Goal: Information Seeking & Learning: Learn about a topic

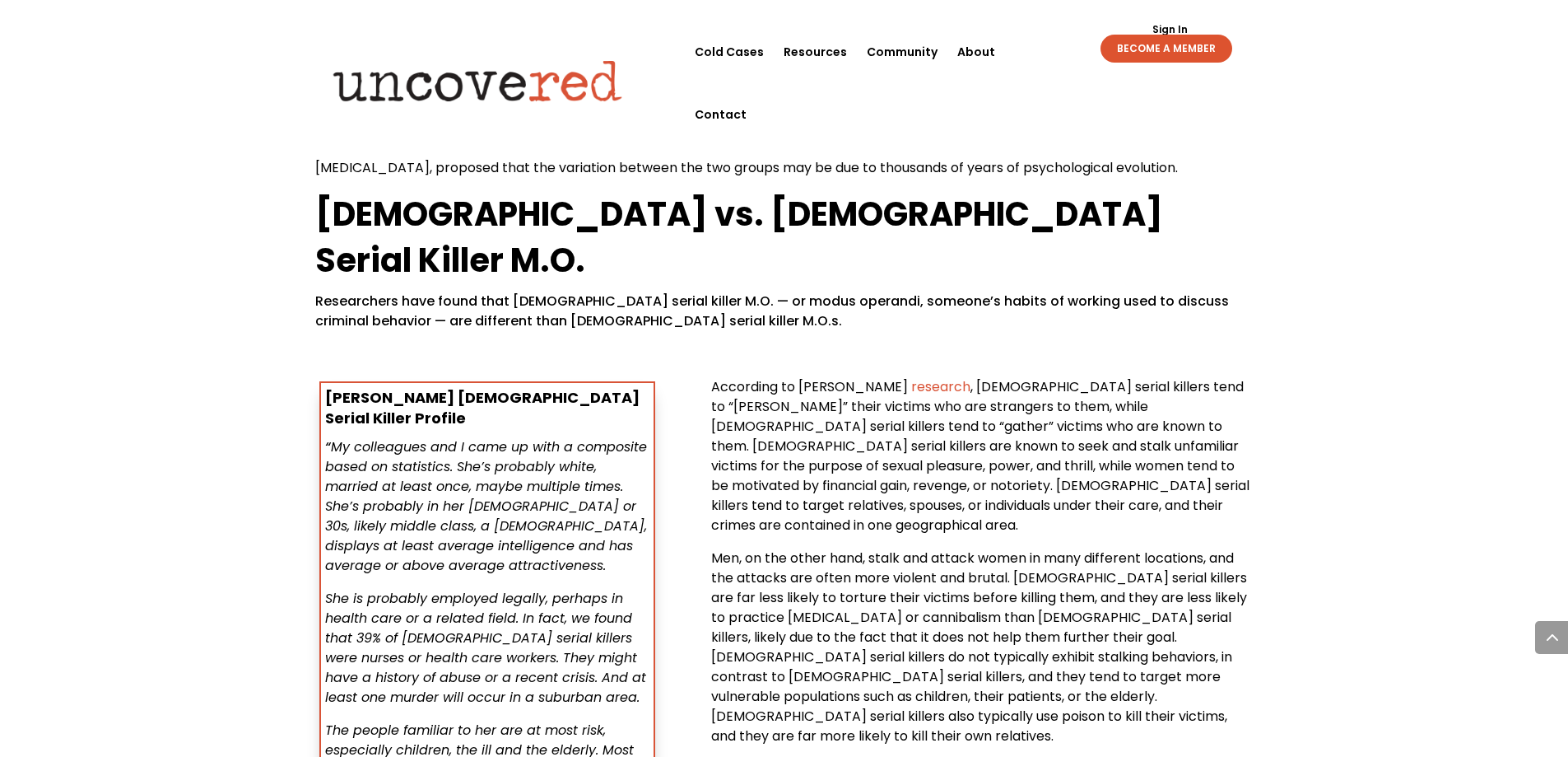
scroll to position [1347, 0]
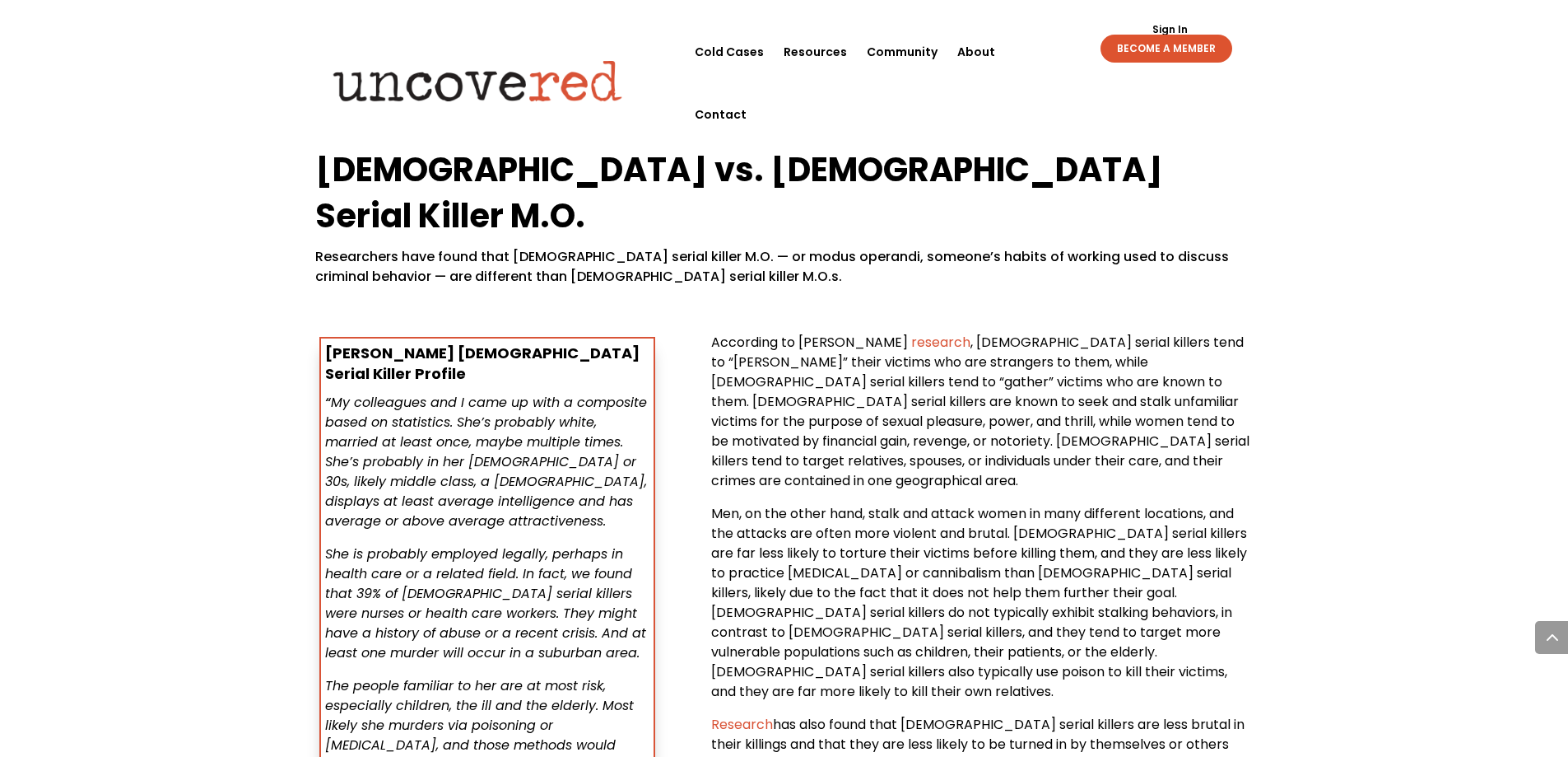
drag, startPoint x: 1424, startPoint y: 266, endPoint x: 1424, endPoint y: 280, distance: 14.0
drag, startPoint x: 1424, startPoint y: 280, endPoint x: 1436, endPoint y: 233, distance: 48.5
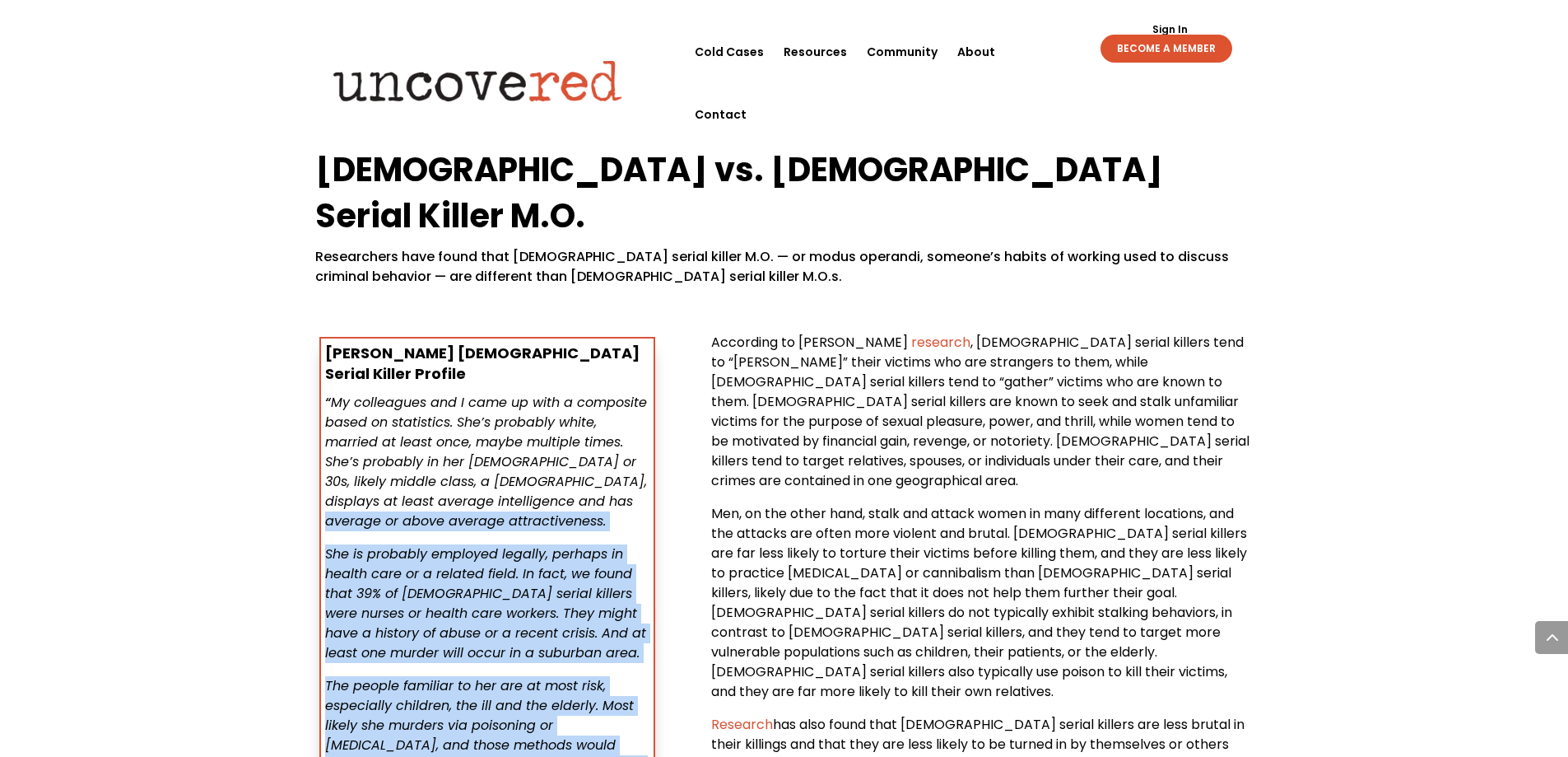
drag, startPoint x: 582, startPoint y: 478, endPoint x: 607, endPoint y: 692, distance: 215.5
click at [603, 694] on div "[PERSON_NAME] [DEMOGRAPHIC_DATA] Serial Killer Profile “ My colleagues and I ca…" at bounding box center [784, 602] width 939 height 586
click at [664, 451] on div "[PERSON_NAME] [DEMOGRAPHIC_DATA] Serial Killer Profile “ My colleagues and I ca…" at bounding box center [784, 602] width 939 height 586
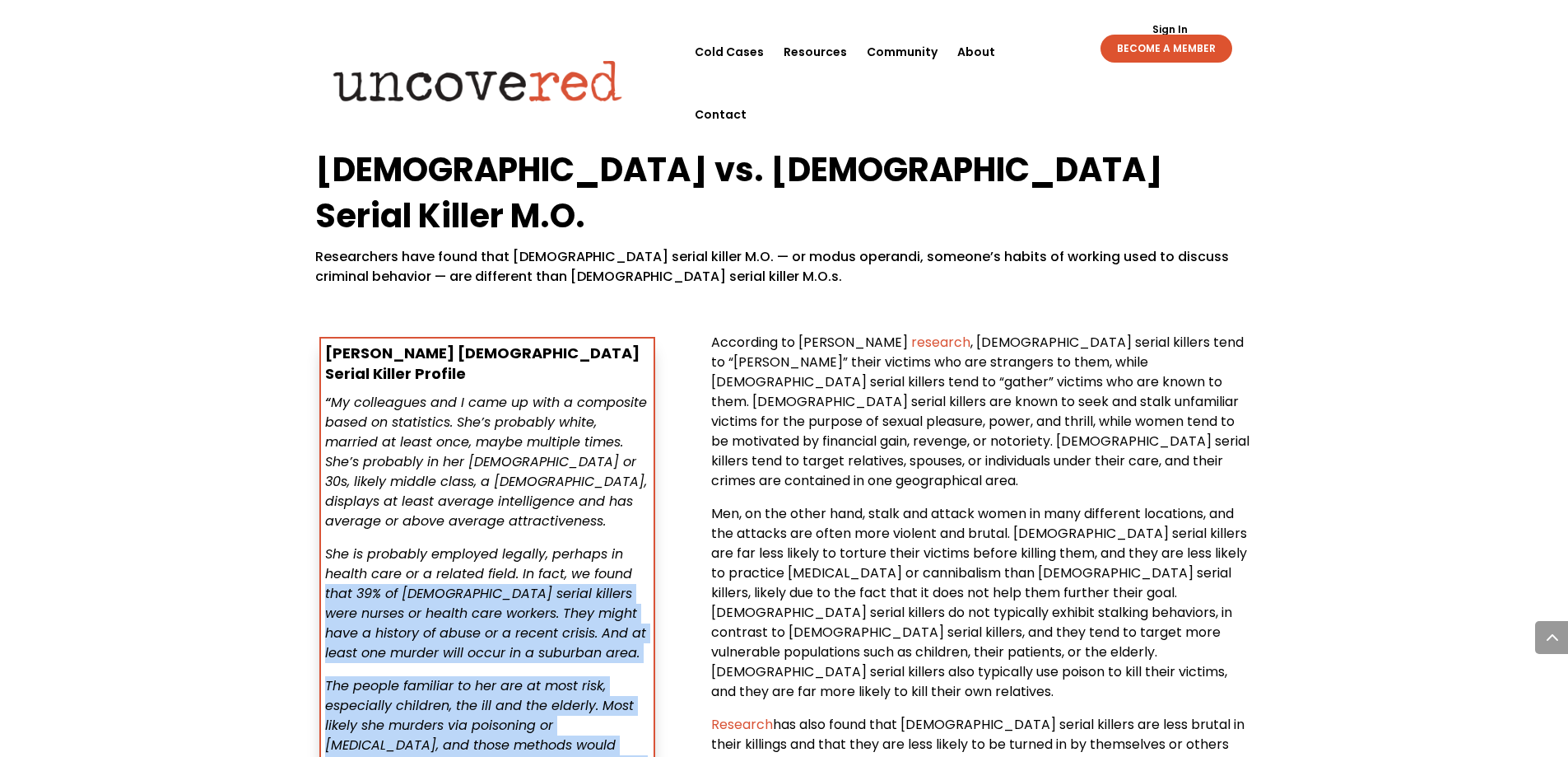
drag, startPoint x: 664, startPoint y: 450, endPoint x: 658, endPoint y: 643, distance: 193.1
click at [658, 645] on div "[PERSON_NAME] [DEMOGRAPHIC_DATA] Serial Killer Profile “ My colleagues and I ca…" at bounding box center [784, 602] width 939 height 586
click at [665, 505] on div "[PERSON_NAME] [DEMOGRAPHIC_DATA] Serial Killer Profile “ My colleagues and I ca…" at bounding box center [784, 602] width 939 height 586
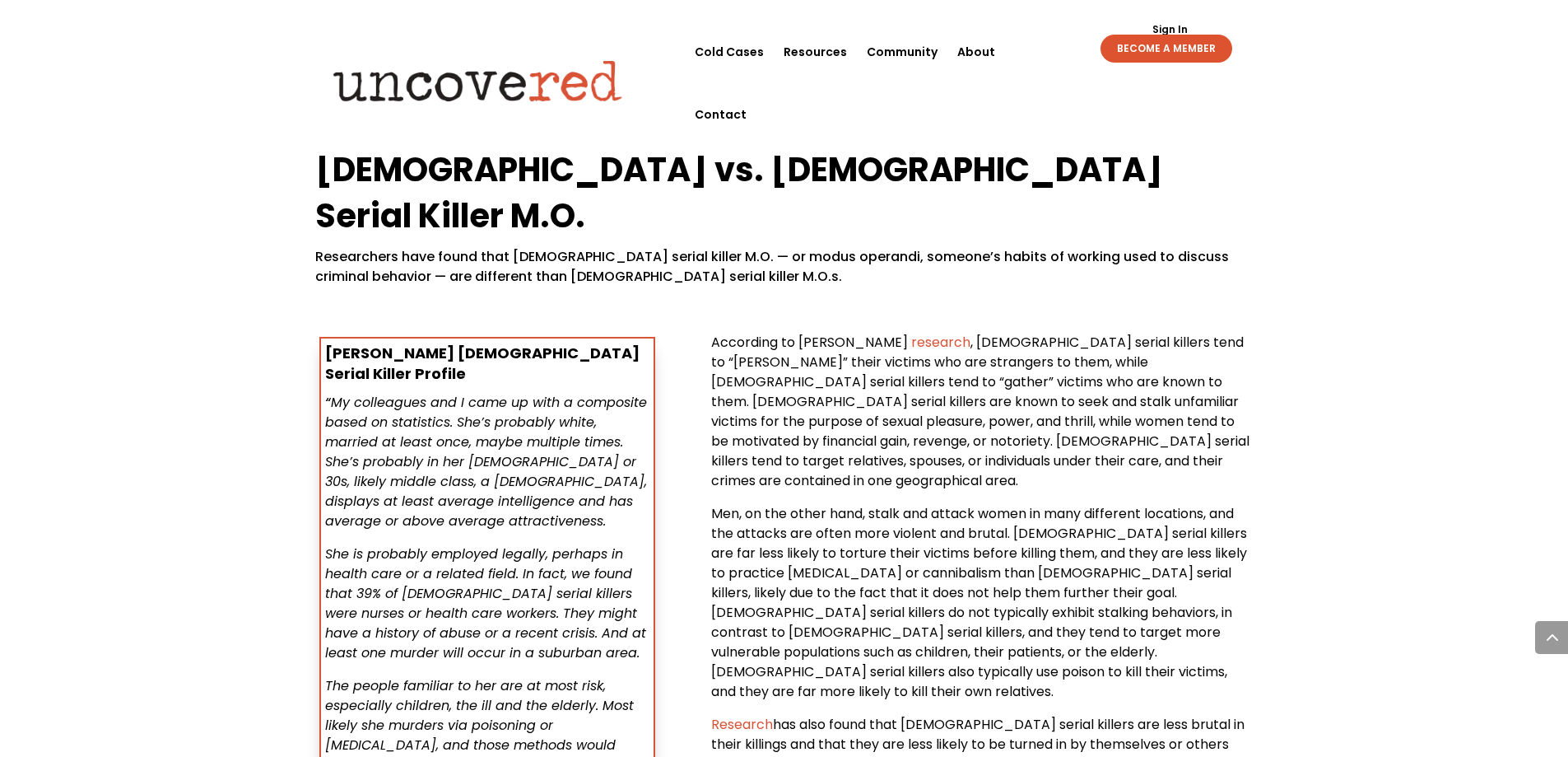
click at [658, 444] on div "[PERSON_NAME] [DEMOGRAPHIC_DATA] Serial Killer Profile “ My colleagues and I ca…" at bounding box center [487, 568] width 344 height 471
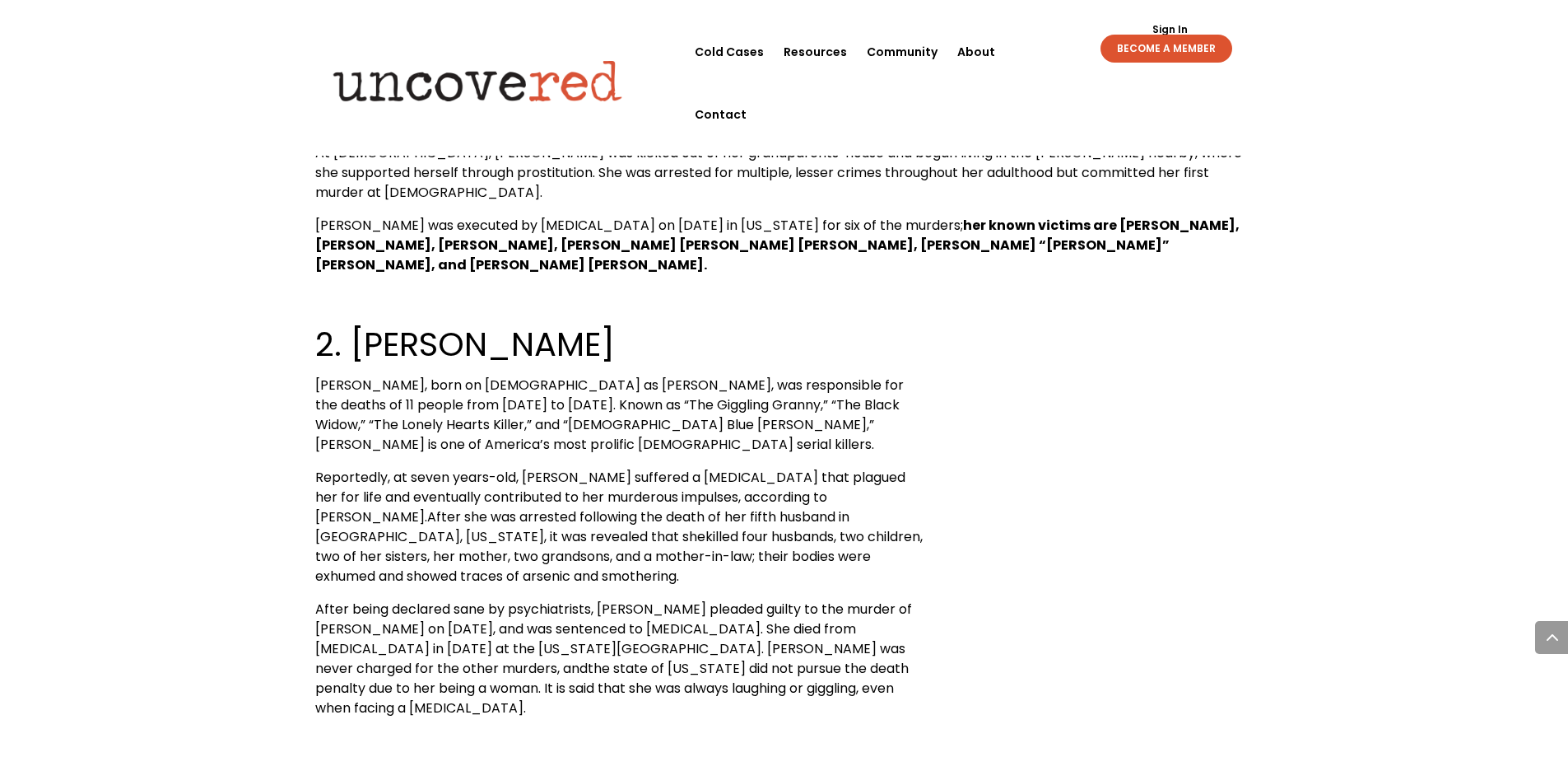
scroll to position [2978, 0]
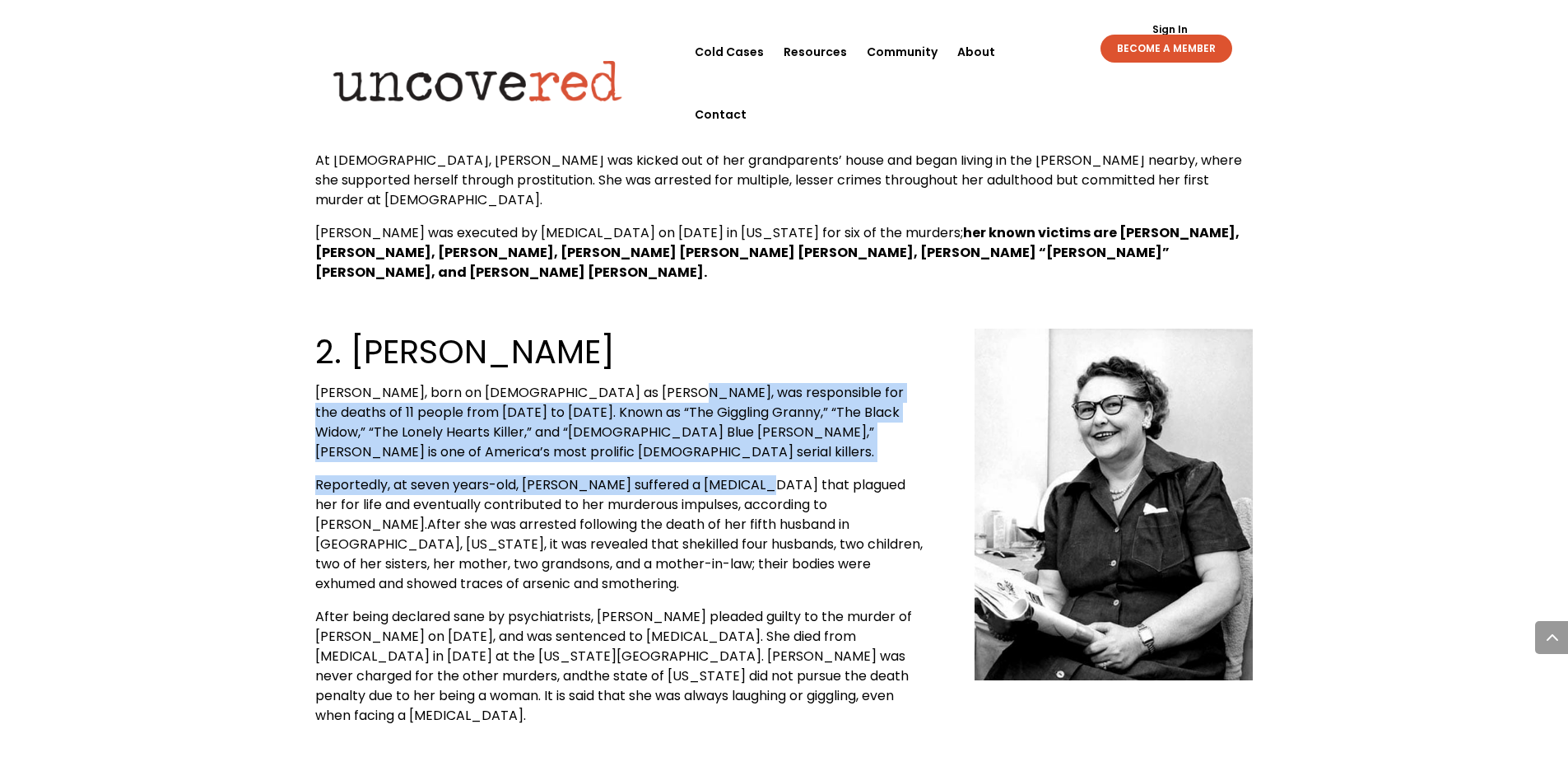
drag, startPoint x: 671, startPoint y: 155, endPoint x: 746, endPoint y: 240, distance: 113.4
click at [745, 329] on div "2. [PERSON_NAME] [PERSON_NAME], born on [DEMOGRAPHIC_DATA] as [PERSON_NAME], wa…" at bounding box center [619, 527] width 609 height 397
click at [759, 383] on span "[PERSON_NAME], born on [DEMOGRAPHIC_DATA] as [PERSON_NAME], was responsible for…" at bounding box center [609, 422] width 589 height 78
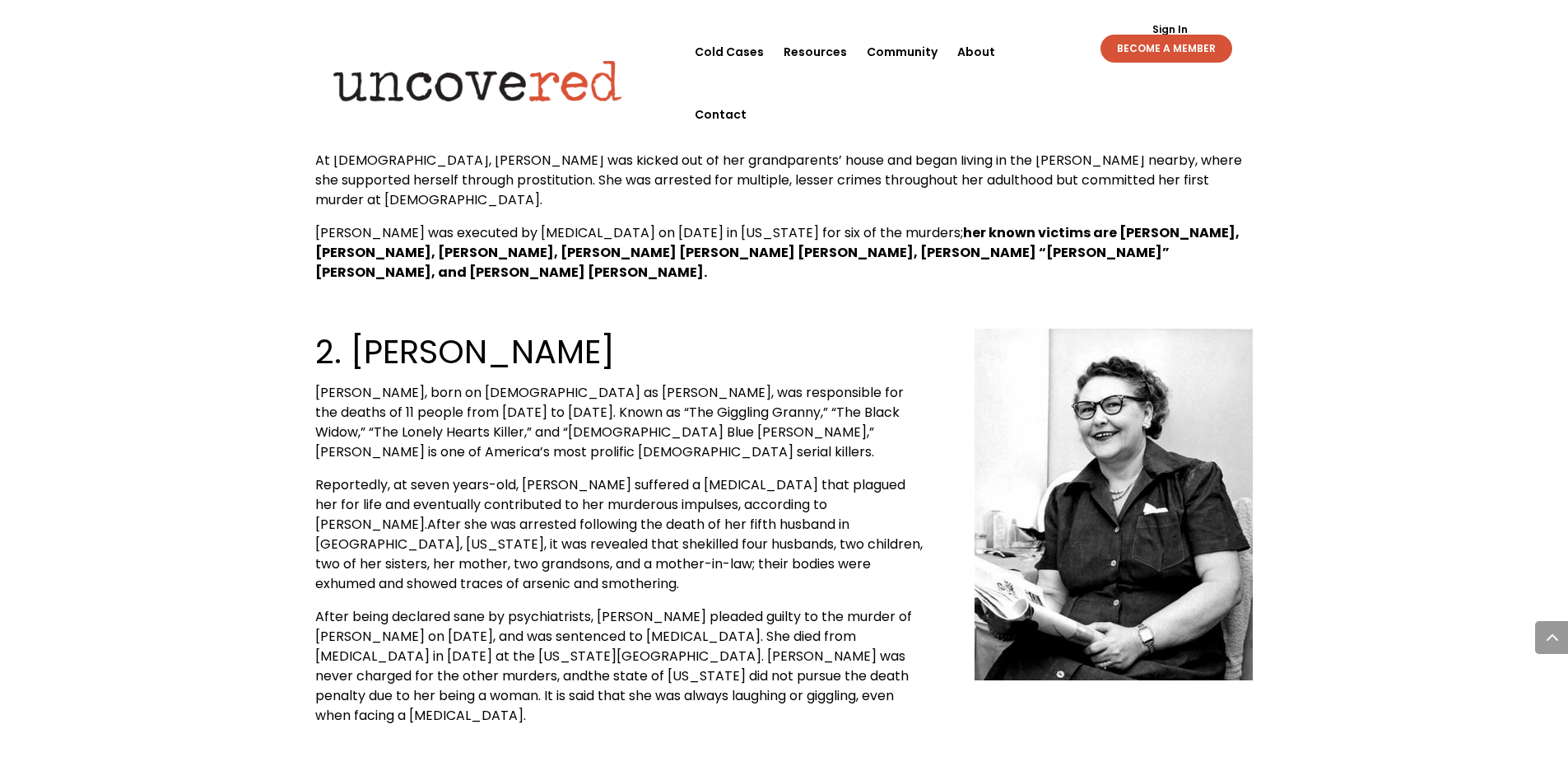
drag, startPoint x: 997, startPoint y: 114, endPoint x: 1198, endPoint y: 54, distance: 209.8
drag, startPoint x: 1198, startPoint y: 54, endPoint x: 1079, endPoint y: 92, distance: 124.9
drag, startPoint x: 1079, startPoint y: 92, endPoint x: 920, endPoint y: 178, distance: 180.8
drag, startPoint x: 920, startPoint y: 178, endPoint x: 831, endPoint y: 270, distance: 128.0
drag, startPoint x: 831, startPoint y: 270, endPoint x: 887, endPoint y: 126, distance: 154.5
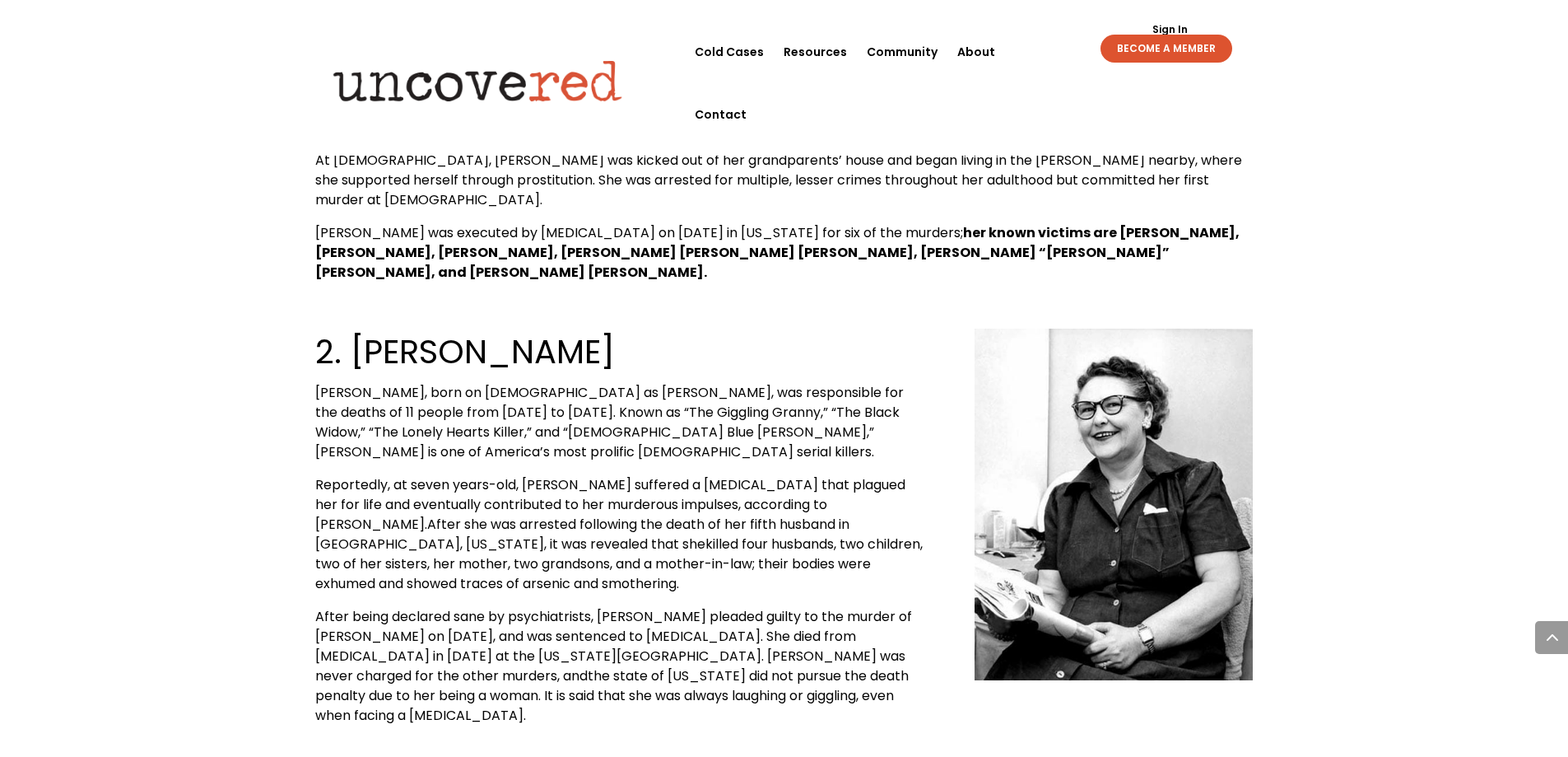
drag, startPoint x: 887, startPoint y: 126, endPoint x: 1242, endPoint y: 113, distance: 355.2
drag, startPoint x: 1242, startPoint y: 113, endPoint x: 1033, endPoint y: 188, distance: 222.0
drag, startPoint x: 1033, startPoint y: 188, endPoint x: 940, endPoint y: 172, distance: 94.4
click at [940, 305] on div "2. [PERSON_NAME] [PERSON_NAME], born on [DEMOGRAPHIC_DATA] as [PERSON_NAME], wa…" at bounding box center [784, 527] width 939 height 443
click at [1354, 216] on div "5 Most Notorious [DEMOGRAPHIC_DATA] Serial Killers A Page From A Forensic Psych…" at bounding box center [784, 248] width 1568 height 6306
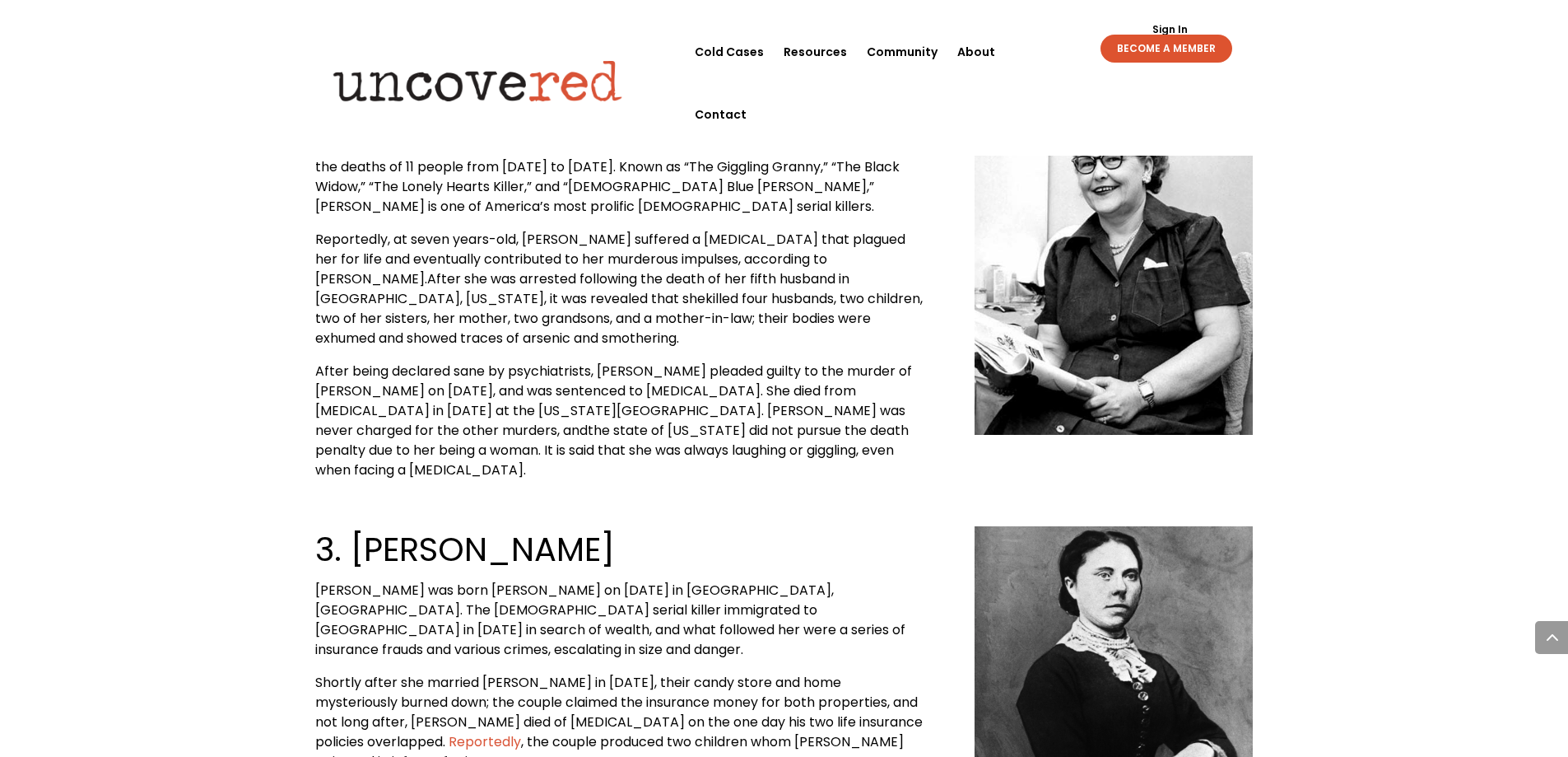
scroll to position [3275, 0]
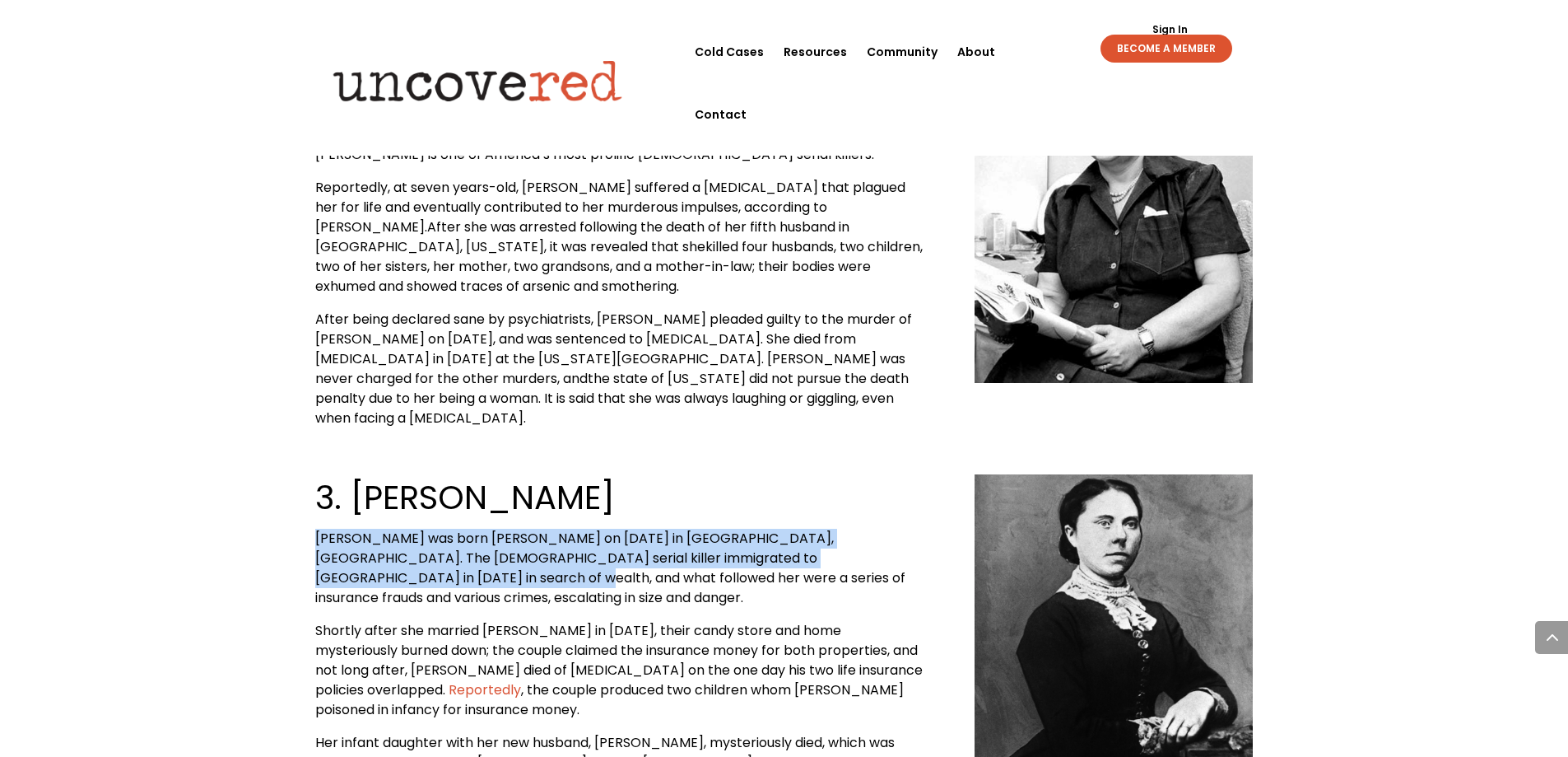
drag, startPoint x: 927, startPoint y: 240, endPoint x: 907, endPoint y: 275, distance: 40.3
click at [907, 452] on div "3. [PERSON_NAME] [PERSON_NAME] was born [PERSON_NAME] on [DATE] in [GEOGRAPHIC_…" at bounding box center [784, 661] width 939 height 418
click at [907, 529] on p "[PERSON_NAME] was born [PERSON_NAME] on [DATE] in [GEOGRAPHIC_DATA], [GEOGRAPHI…" at bounding box center [619, 575] width 609 height 92
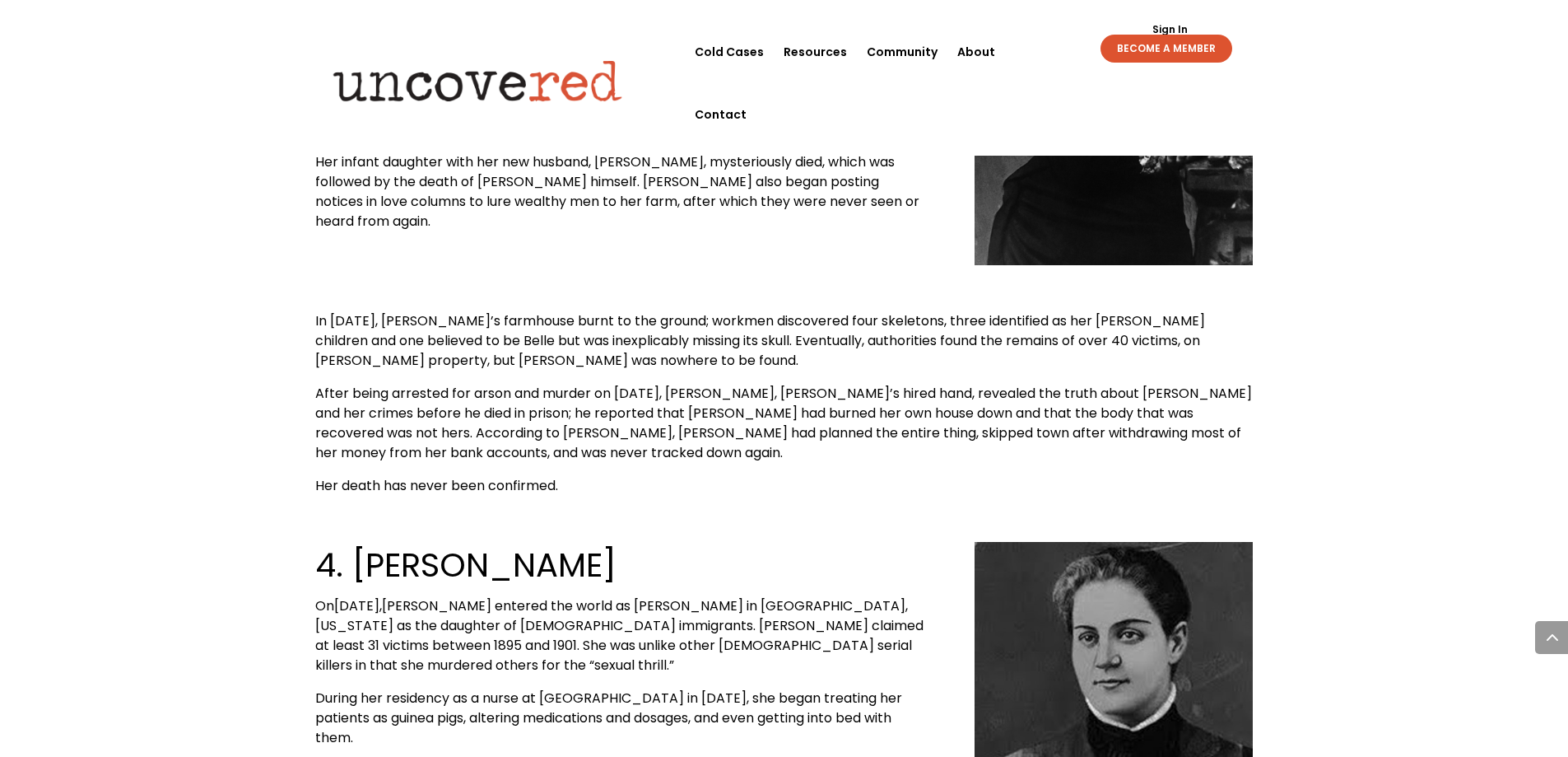
scroll to position [3975, 0]
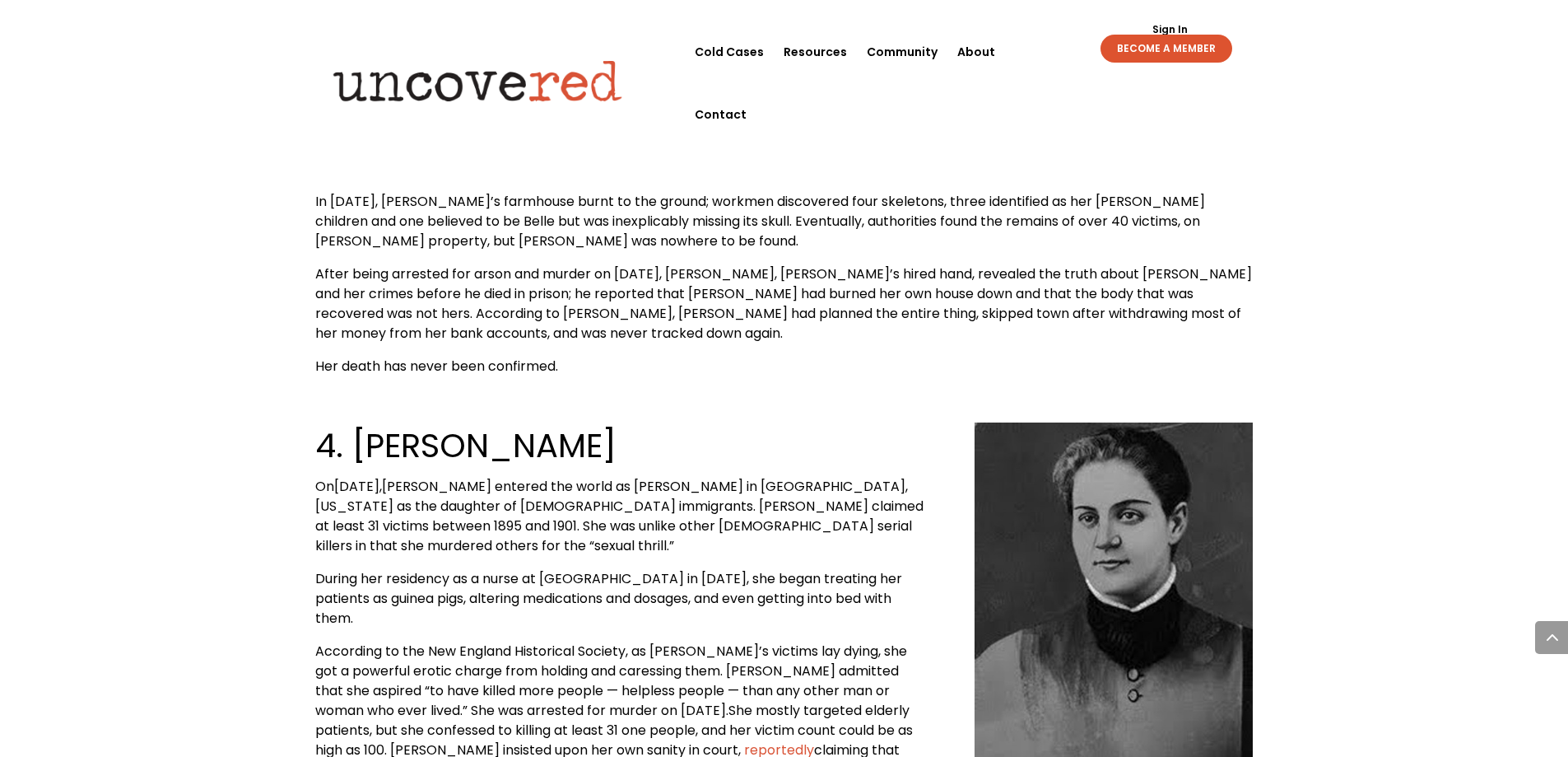
drag, startPoint x: 1487, startPoint y: 349, endPoint x: 1501, endPoint y: 369, distance: 24.4
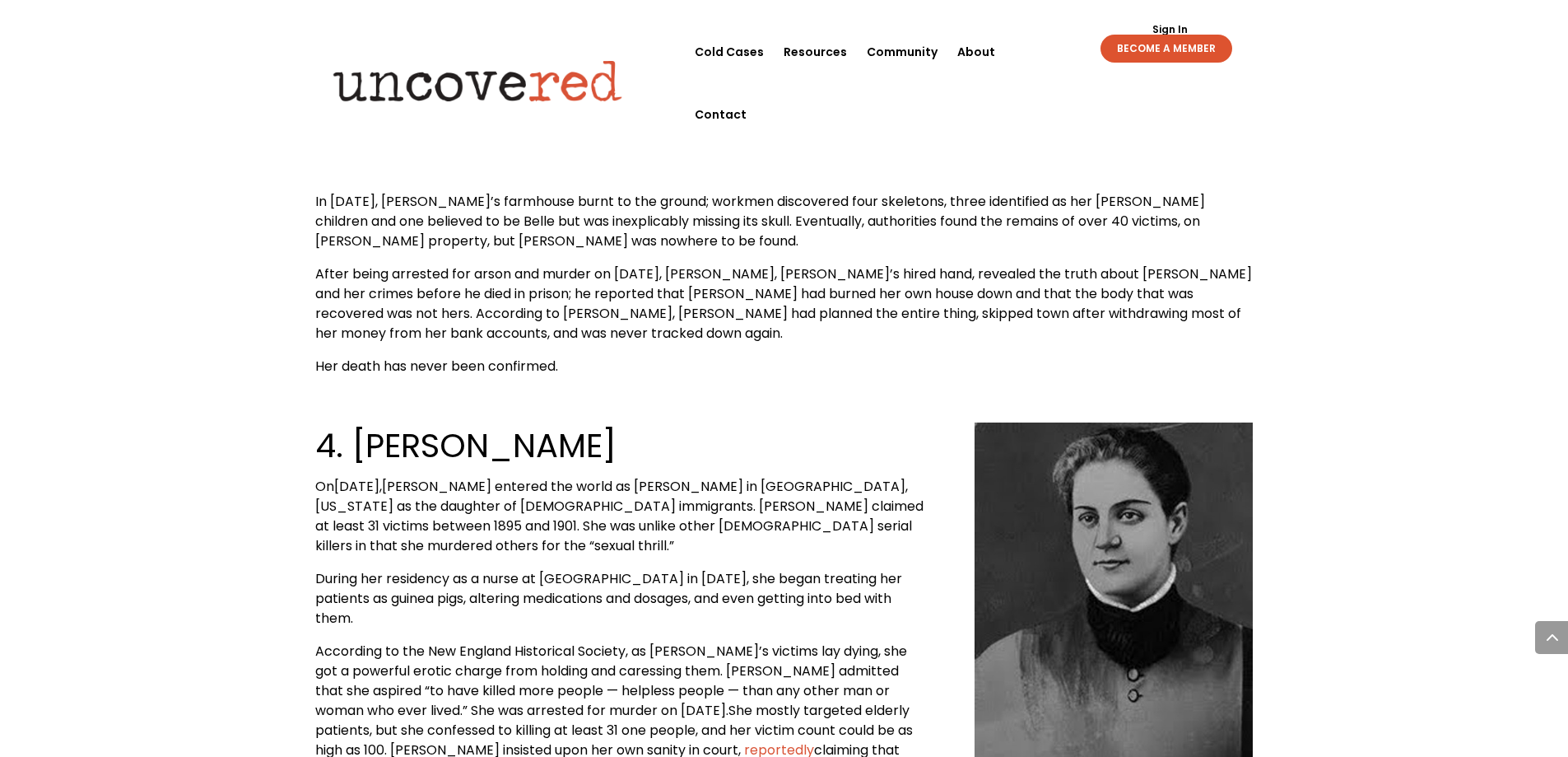
drag, startPoint x: 1534, startPoint y: 464, endPoint x: 1534, endPoint y: 483, distance: 19.0
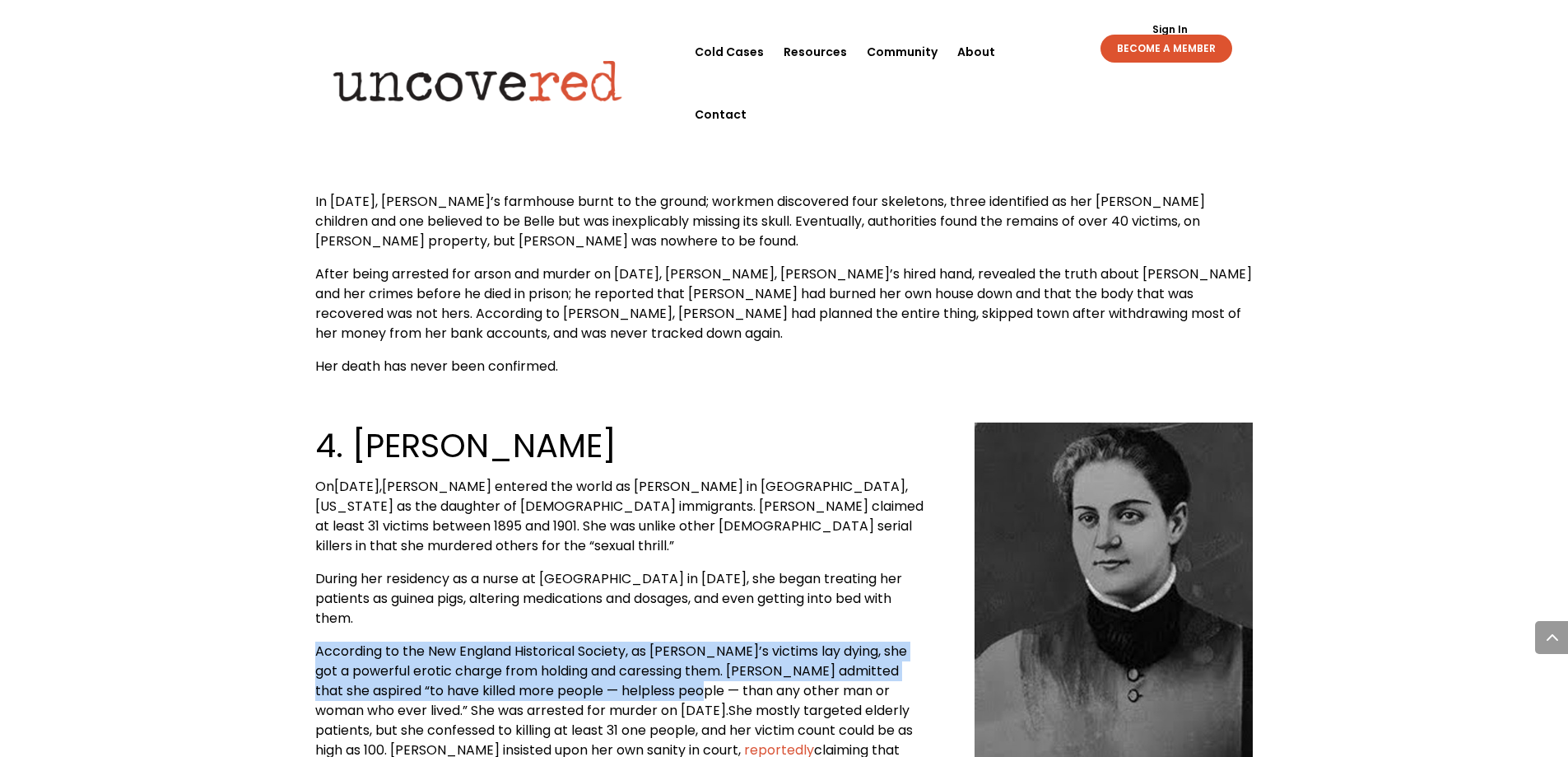
drag, startPoint x: 722, startPoint y: 364, endPoint x: 725, endPoint y: 410, distance: 46.1
click at [724, 423] on div "4. [PERSON_NAME] On [DATE], [PERSON_NAME] entered the world as [PERSON_NAME] in…" at bounding box center [619, 601] width 609 height 358
click at [735, 569] on p "During her residency as a nurse at [GEOGRAPHIC_DATA] in [DATE], she began treat…" at bounding box center [619, 605] width 609 height 72
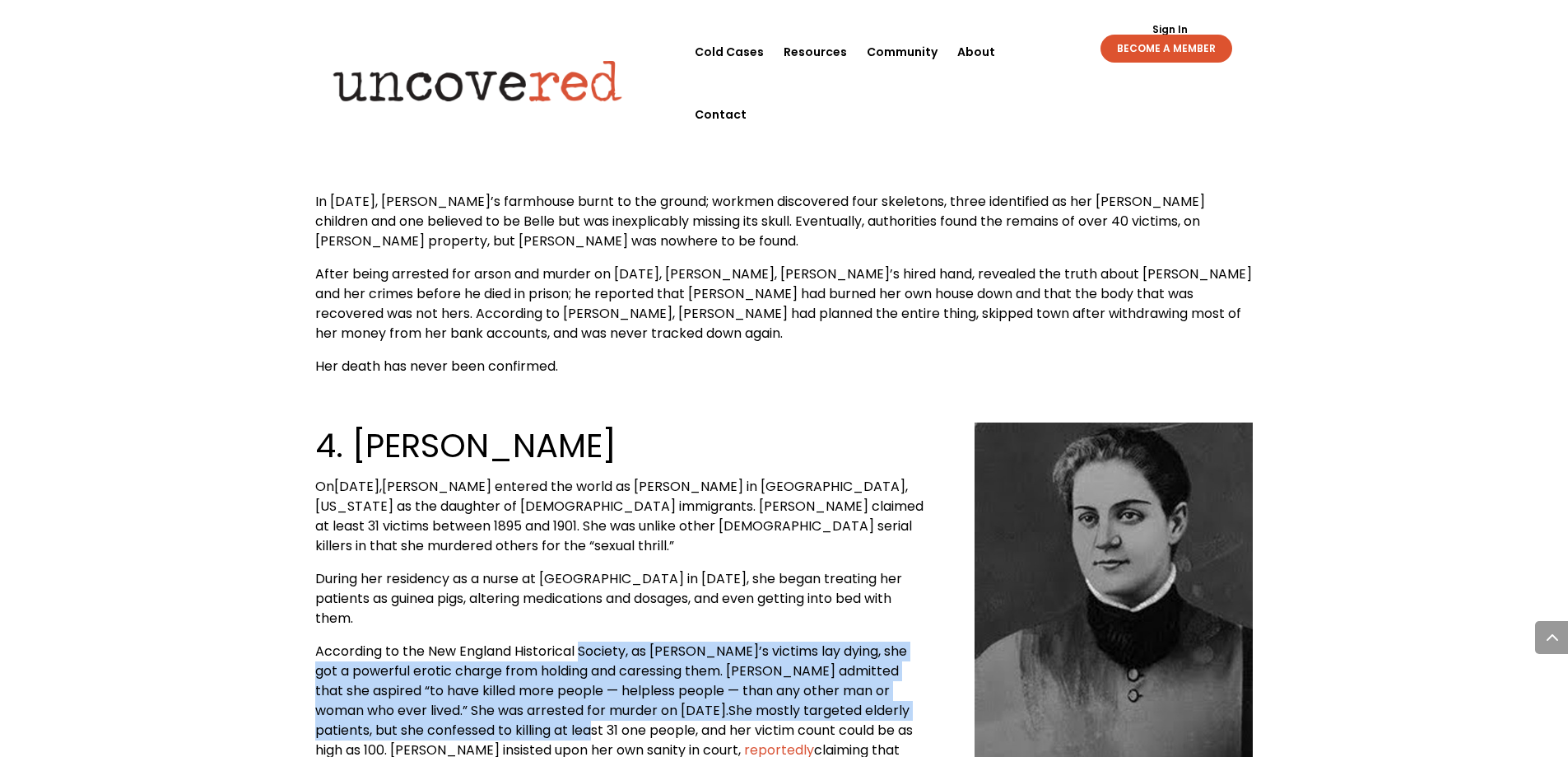
drag, startPoint x: 581, startPoint y: 373, endPoint x: 592, endPoint y: 458, distance: 85.7
click at [592, 641] on p "According to the New England Historical Society, as [PERSON_NAME]’s victims lay…" at bounding box center [619, 710] width 609 height 138
click at [592, 701] on span "She mostly targeted elderly patients, but she confessed to killing at least 31 …" at bounding box center [614, 730] width 598 height 58
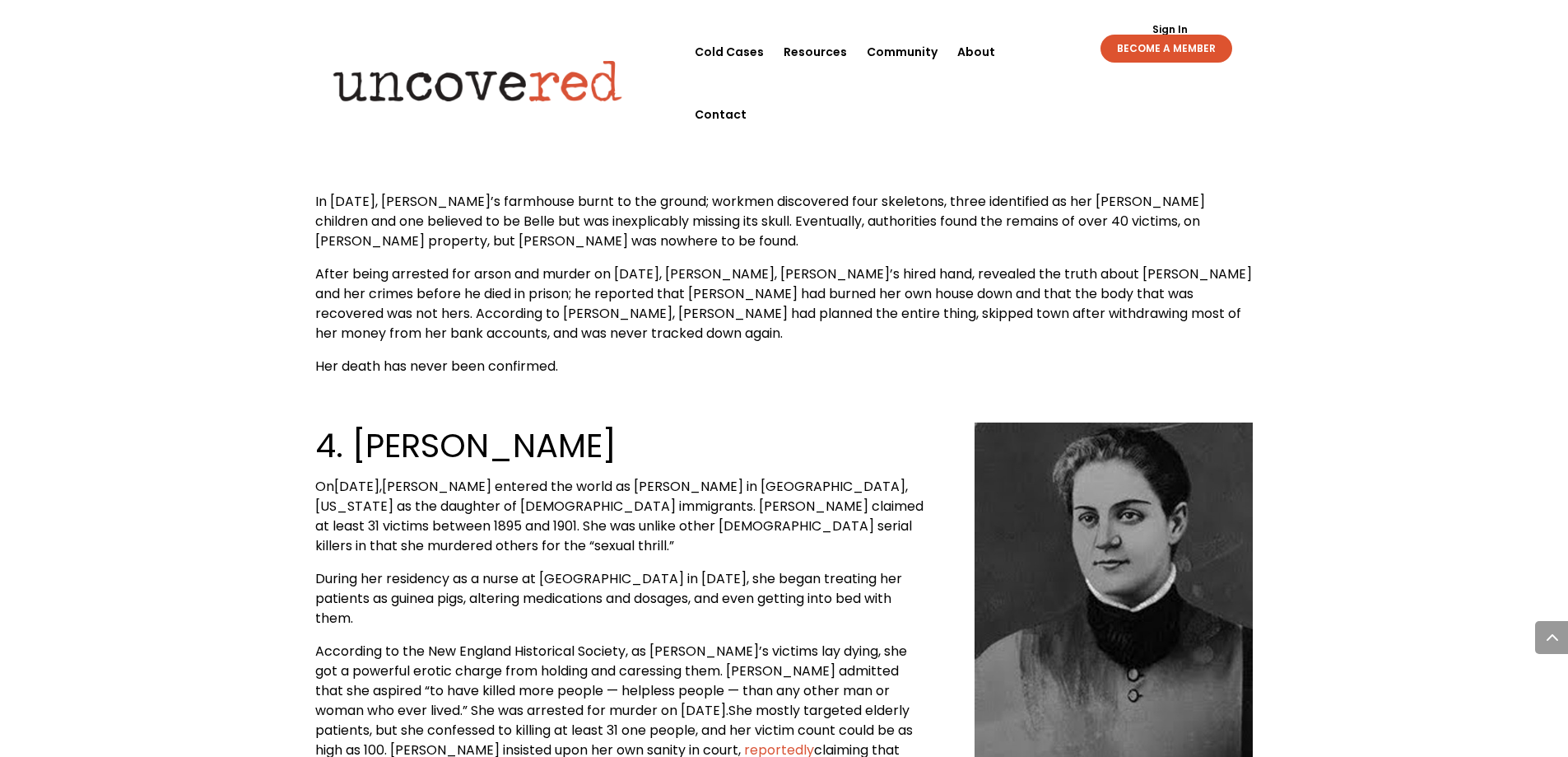
drag, startPoint x: 789, startPoint y: 295, endPoint x: 863, endPoint y: 208, distance: 114.2
drag, startPoint x: 863, startPoint y: 208, endPoint x: 816, endPoint y: 129, distance: 91.9
drag, startPoint x: 816, startPoint y: 129, endPoint x: 658, endPoint y: 290, distance: 225.6
drag, startPoint x: 658, startPoint y: 290, endPoint x: 772, endPoint y: 174, distance: 162.6
drag, startPoint x: 772, startPoint y: 174, endPoint x: 756, endPoint y: 142, distance: 35.8
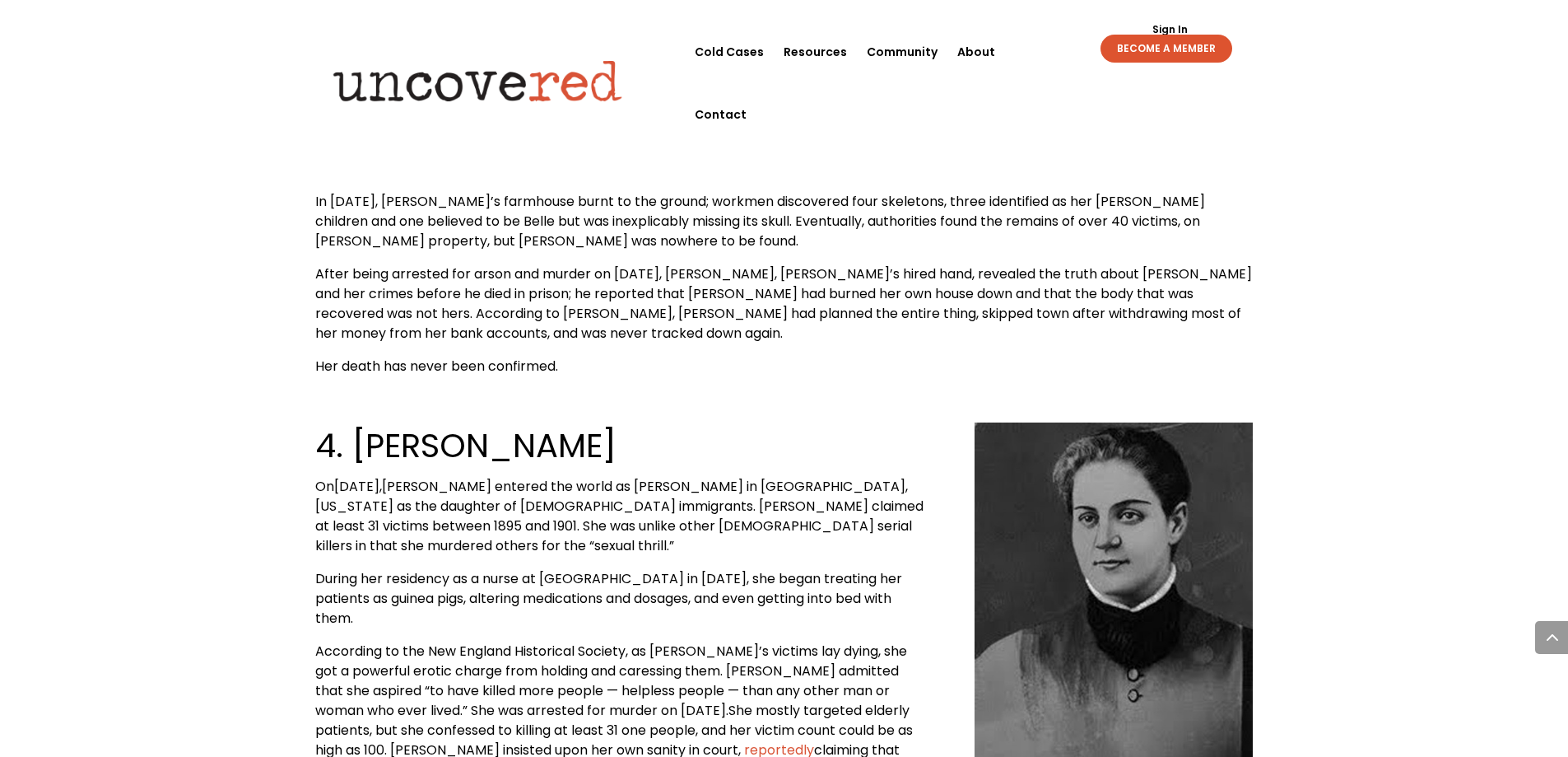
click at [756, 399] on div "4. [PERSON_NAME] On [DATE], [PERSON_NAME] entered the world as [PERSON_NAME] in…" at bounding box center [784, 621] width 939 height 444
drag, startPoint x: 746, startPoint y: 189, endPoint x: 772, endPoint y: 151, distance: 46.0
click at [772, 423] on h2 "4. [PERSON_NAME]" at bounding box center [619, 449] width 609 height 54
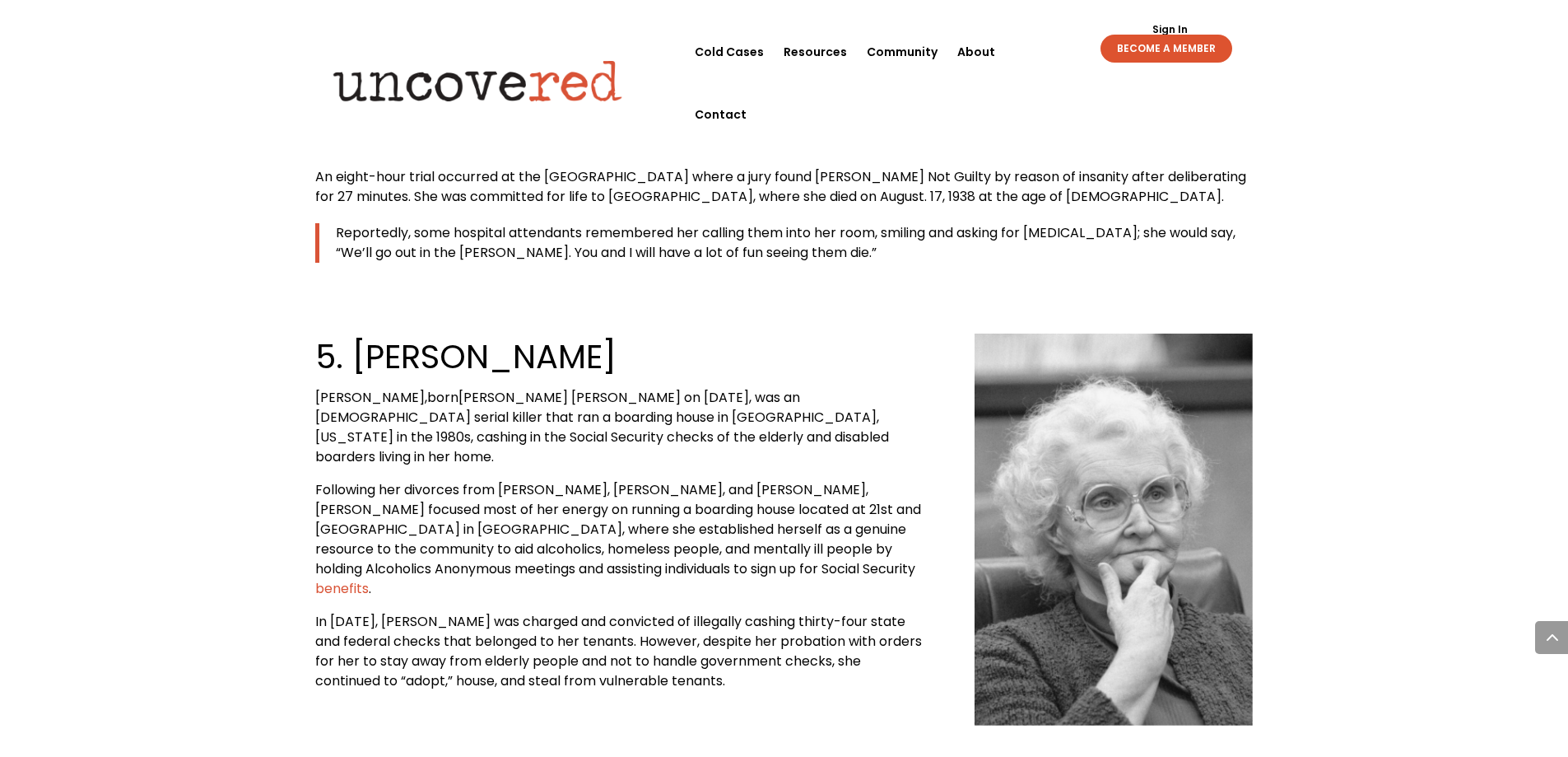
scroll to position [4481, 0]
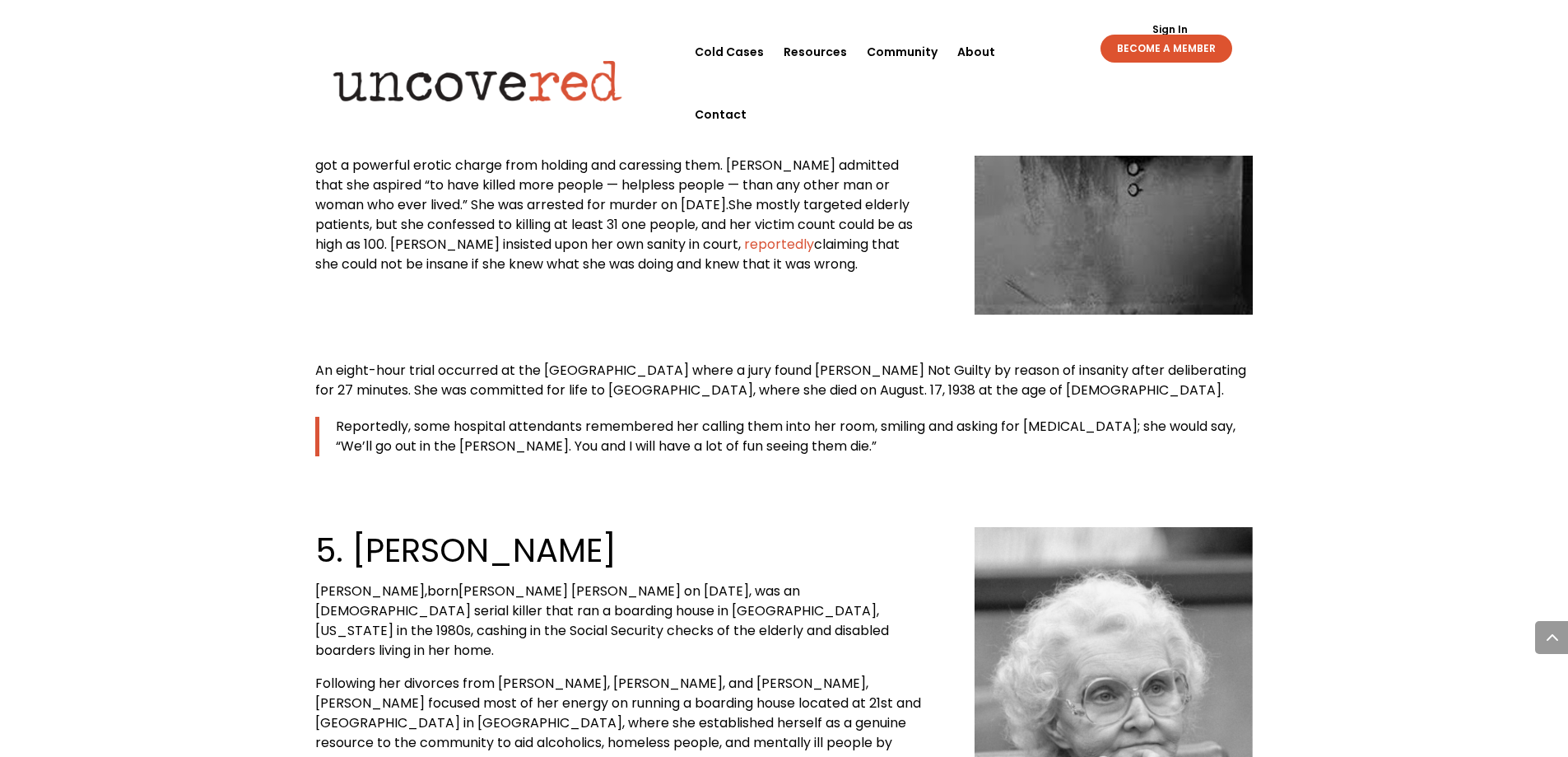
drag, startPoint x: 1141, startPoint y: 294, endPoint x: 1106, endPoint y: 311, distance: 38.9
drag, startPoint x: 1106, startPoint y: 311, endPoint x: 1114, endPoint y: 231, distance: 80.4
drag, startPoint x: 1114, startPoint y: 231, endPoint x: 1073, endPoint y: 233, distance: 41.0
drag, startPoint x: 1073, startPoint y: 233, endPoint x: 1058, endPoint y: 222, distance: 18.6
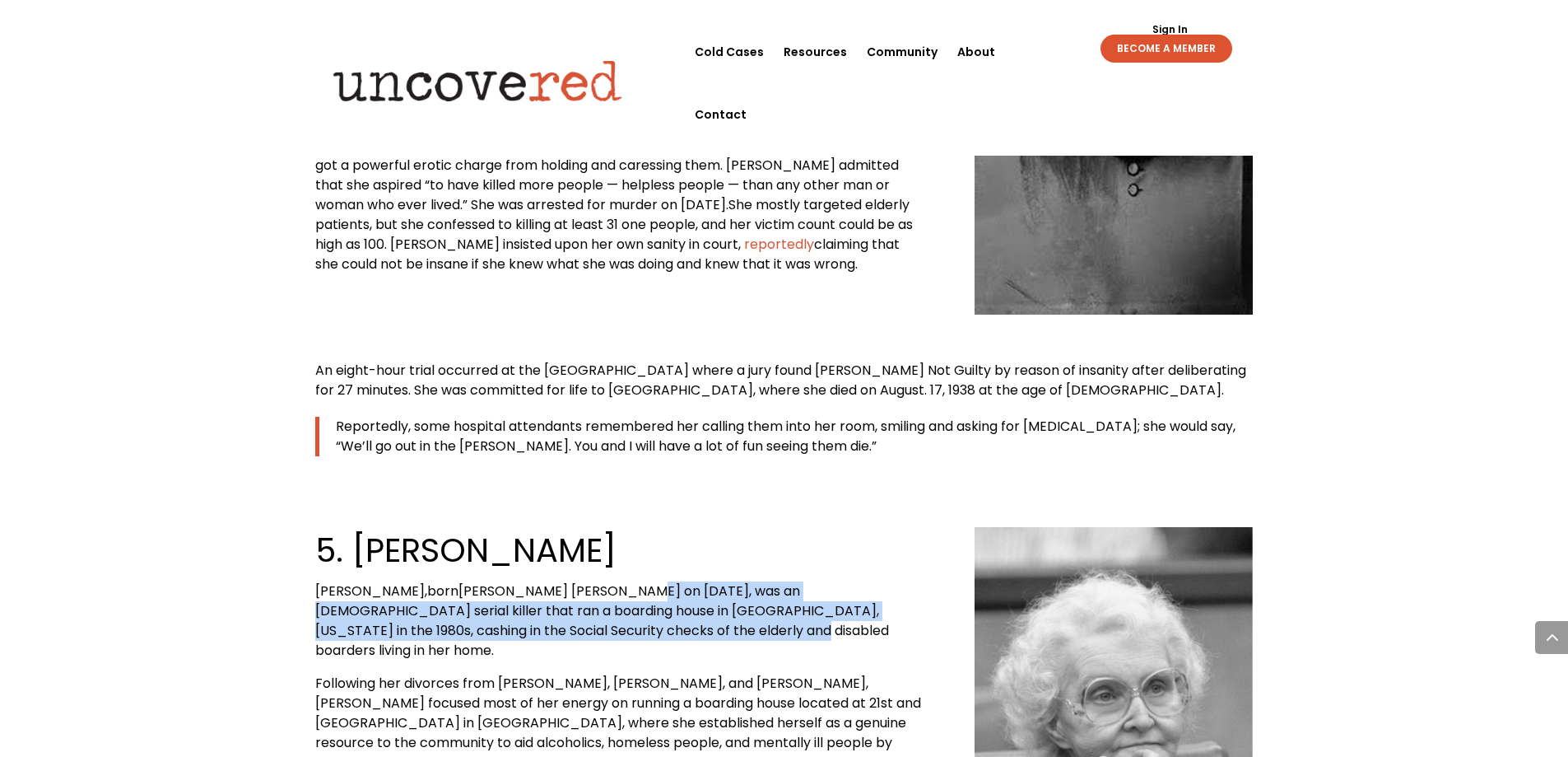
drag, startPoint x: 1058, startPoint y: 222, endPoint x: 637, endPoint y: 351, distance: 440.3
click at [637, 581] on span "[PERSON_NAME] [PERSON_NAME] on [DATE], was an [DEMOGRAPHIC_DATA] serial killer …" at bounding box center [602, 621] width 574 height 78
drag, startPoint x: 708, startPoint y: 284, endPoint x: 727, endPoint y: 368, distance: 86.1
click at [727, 527] on div "5. [PERSON_NAME] [PERSON_NAME], born [PERSON_NAME] [PERSON_NAME] on [DATE], was…" at bounding box center [619, 706] width 609 height 358
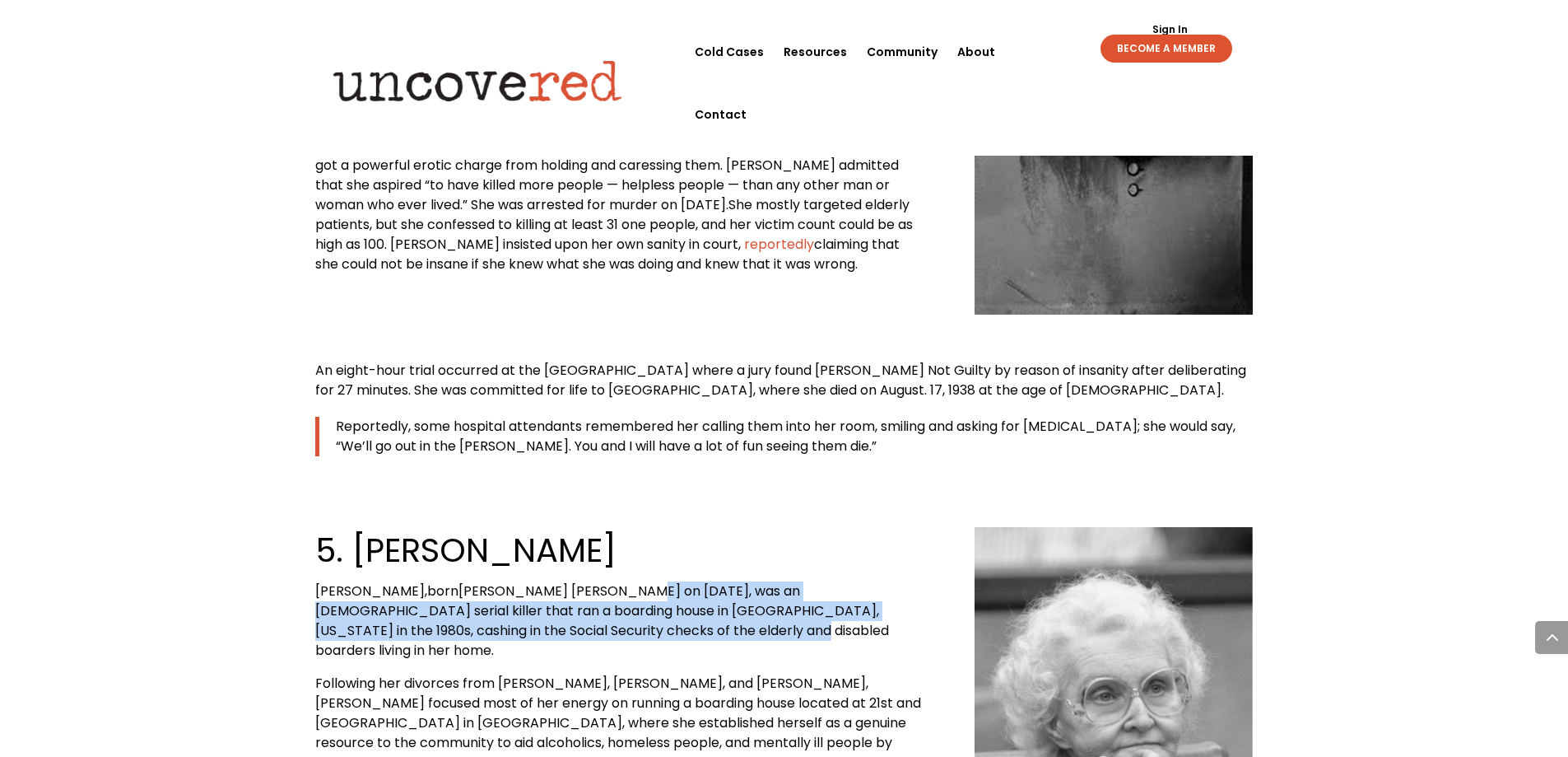
click at [727, 581] on p "[PERSON_NAME], born [PERSON_NAME] [PERSON_NAME] on [DATE], was an [DEMOGRAPHIC_…" at bounding box center [619, 627] width 609 height 92
drag, startPoint x: 777, startPoint y: 300, endPoint x: 804, endPoint y: 388, distance: 92.0
click at [804, 527] on div "5. [PERSON_NAME] [PERSON_NAME], born [PERSON_NAME] [PERSON_NAME] on [DATE], was…" at bounding box center [619, 706] width 609 height 358
click at [804, 674] on span "Following her divorces from [PERSON_NAME], [PERSON_NAME], and [PERSON_NAME], [P…" at bounding box center [618, 723] width 606 height 98
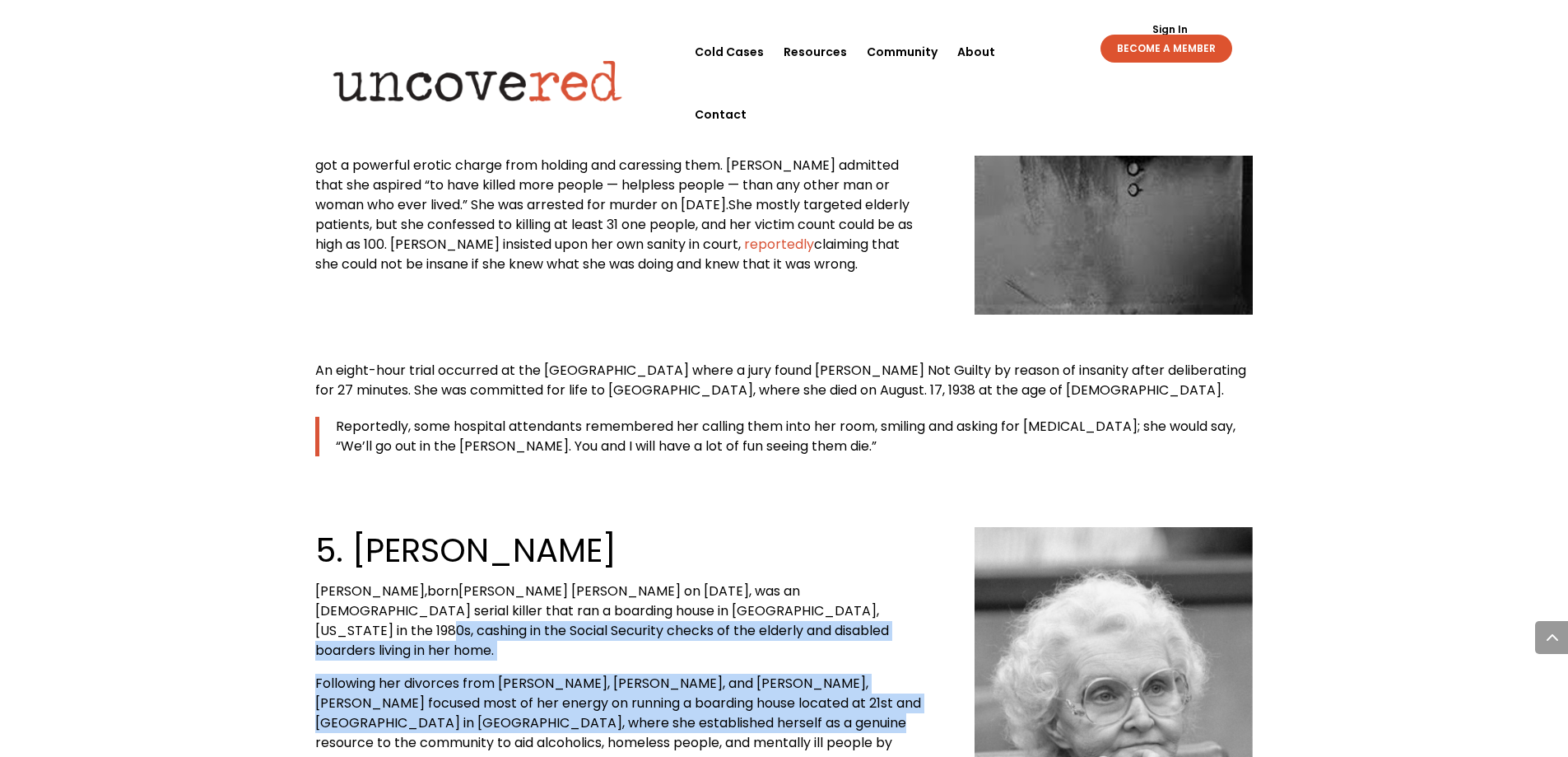
drag, startPoint x: 814, startPoint y: 340, endPoint x: 816, endPoint y: 429, distance: 89.0
click at [816, 527] on div "5. [PERSON_NAME] [PERSON_NAME], born [PERSON_NAME] [PERSON_NAME] on [DATE], was…" at bounding box center [619, 706] width 609 height 358
click at [828, 581] on p "[PERSON_NAME], born [PERSON_NAME] [PERSON_NAME] on [DATE], was an [DEMOGRAPHIC_…" at bounding box center [619, 627] width 609 height 92
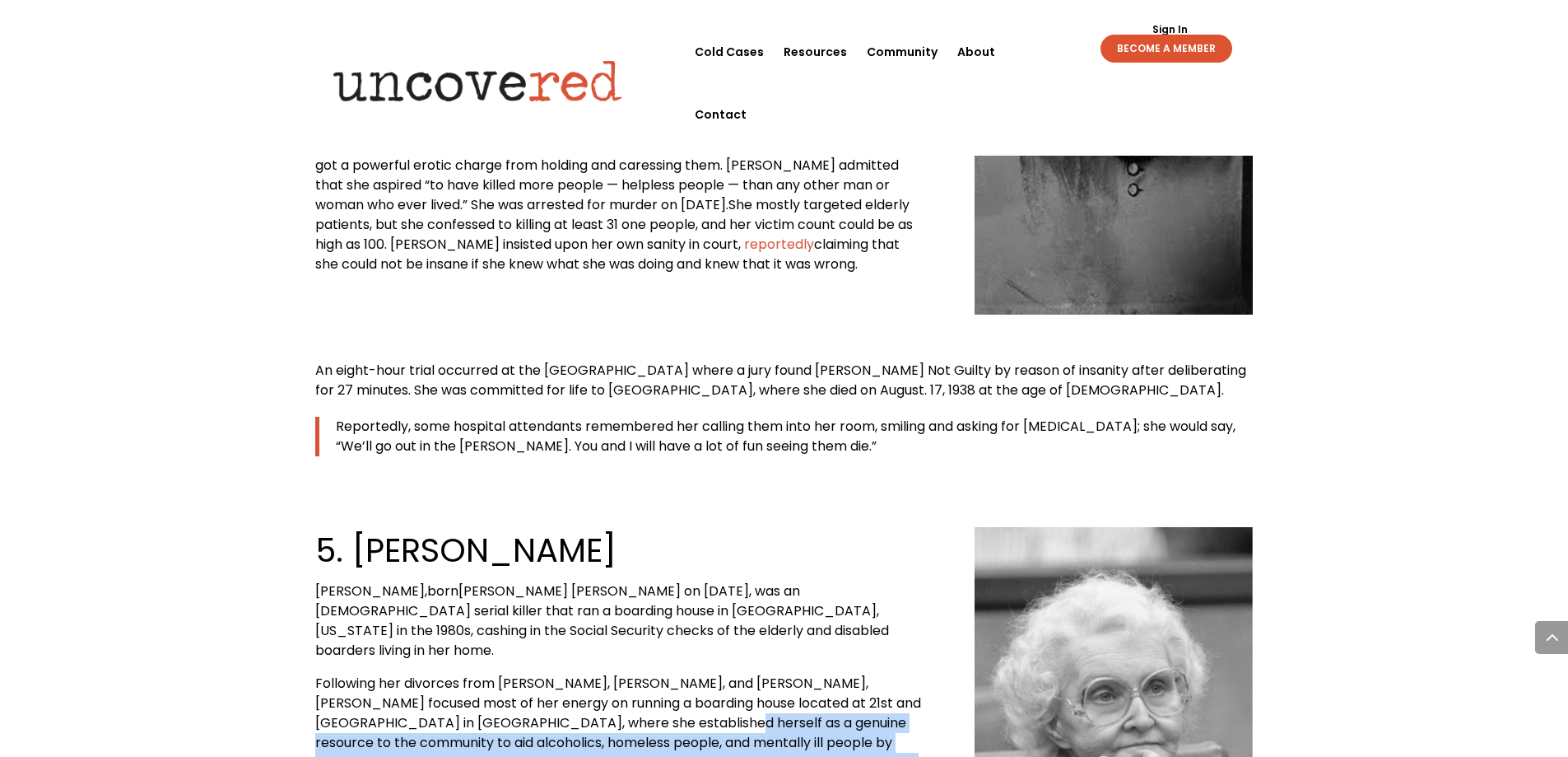
drag, startPoint x: 665, startPoint y: 428, endPoint x: 704, endPoint y: 601, distance: 177.3
click at [703, 601] on div "5. [PERSON_NAME] [PERSON_NAME], born [PERSON_NAME] [PERSON_NAME] on [DATE], was…" at bounding box center [784, 723] width 939 height 438
click at [704, 600] on div "5. [PERSON_NAME] [PERSON_NAME], born [PERSON_NAME] [PERSON_NAME] on [DATE], was…" at bounding box center [784, 723] width 939 height 438
drag, startPoint x: 691, startPoint y: 546, endPoint x: 669, endPoint y: 443, distance: 105.3
click at [669, 527] on div "5. [PERSON_NAME] [PERSON_NAME], born [PERSON_NAME] [PERSON_NAME] on [DATE], was…" at bounding box center [619, 706] width 609 height 358
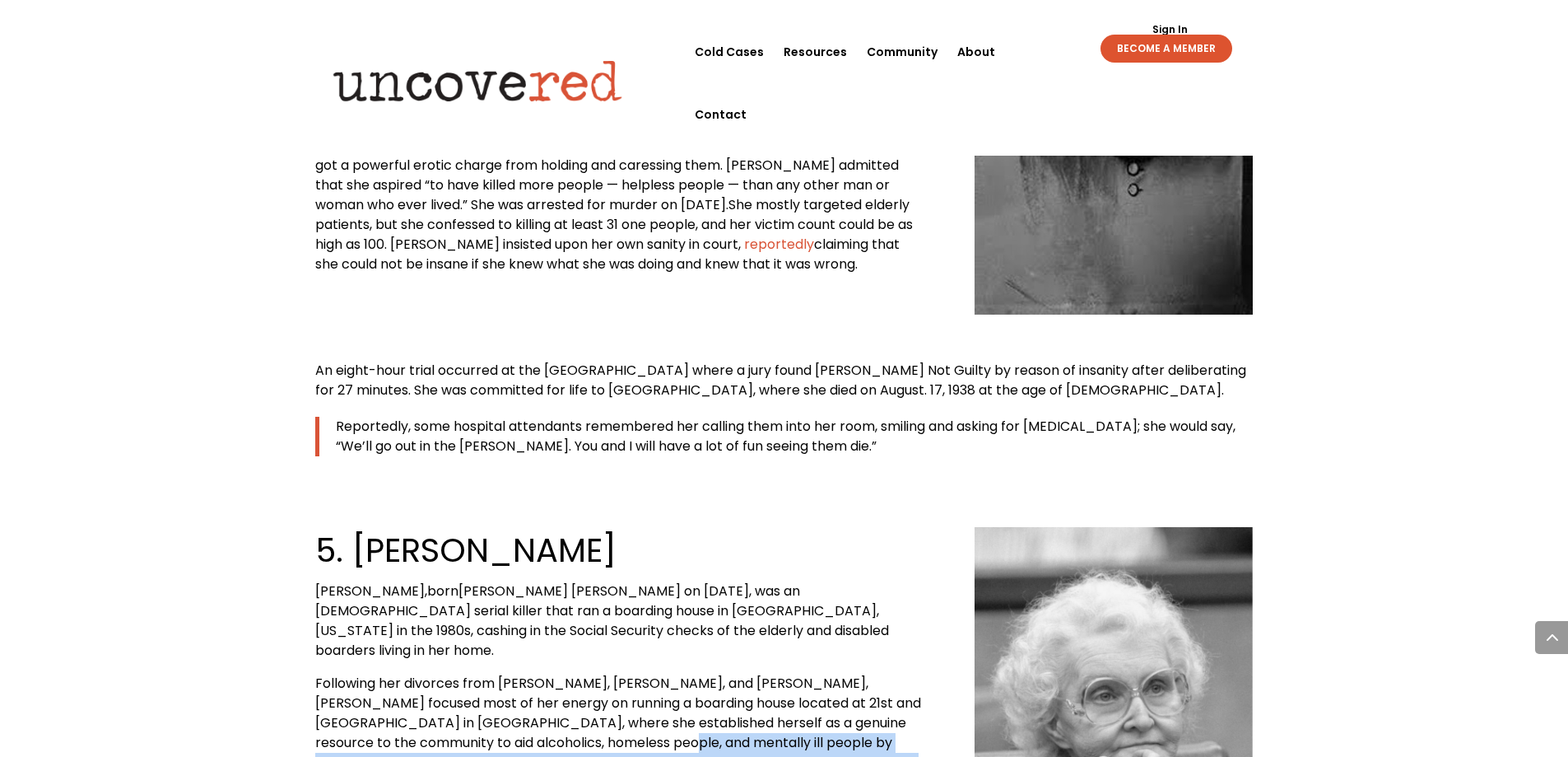
drag, startPoint x: 674, startPoint y: 485, endPoint x: 678, endPoint y: 571, distance: 86.1
click at [678, 572] on div "5. [PERSON_NAME] [PERSON_NAME], born [PERSON_NAME] [PERSON_NAME] on [DATE], was…" at bounding box center [784, 723] width 939 height 438
click at [678, 571] on div "5. [PERSON_NAME] [PERSON_NAME], born [PERSON_NAME] [PERSON_NAME] on [DATE], was…" at bounding box center [784, 723] width 939 height 438
click at [651, 527] on div "5. [PERSON_NAME] [PERSON_NAME], born [PERSON_NAME] [PERSON_NAME] on [DATE], was…" at bounding box center [619, 706] width 609 height 358
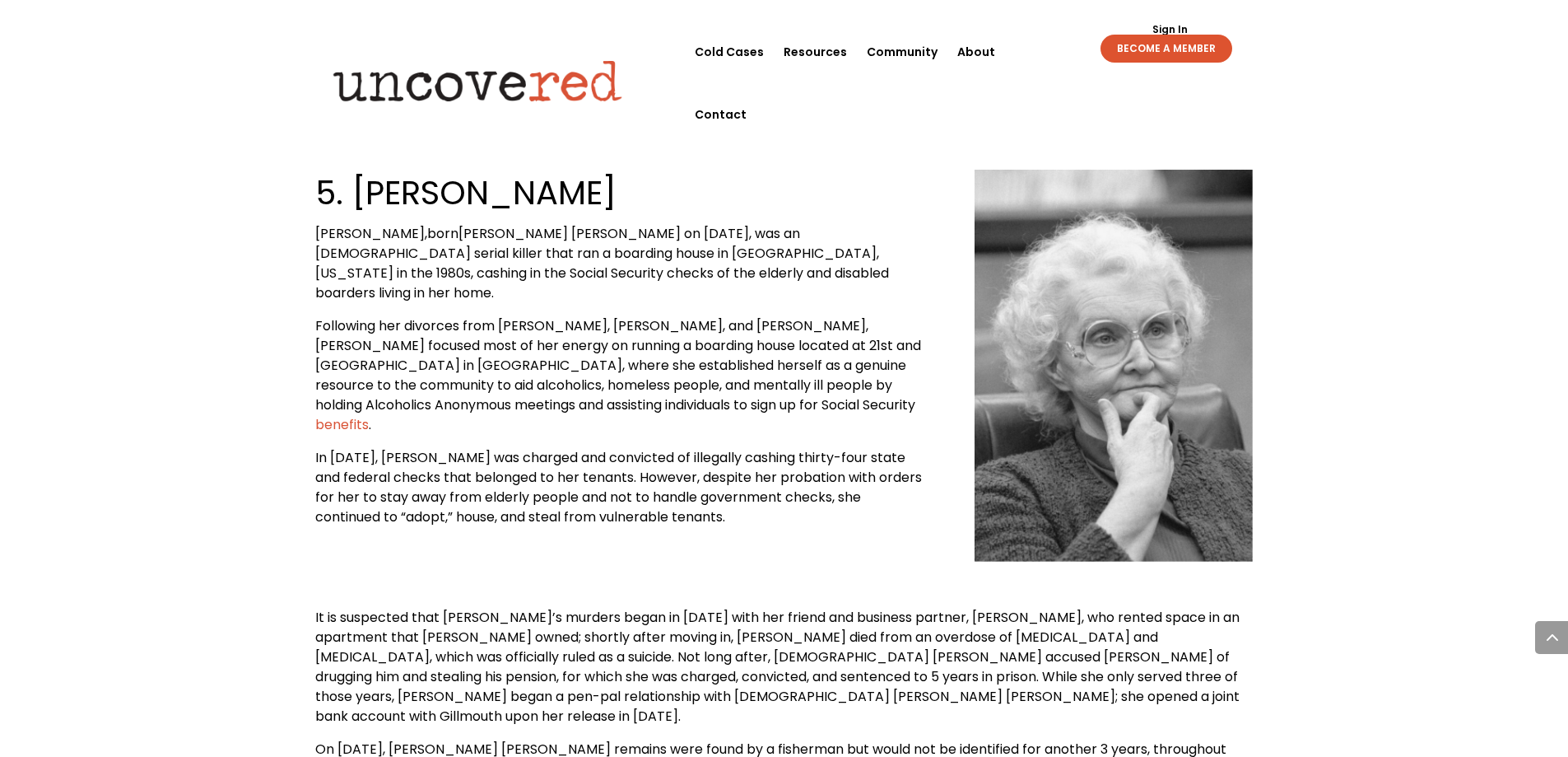
scroll to position [4853, 0]
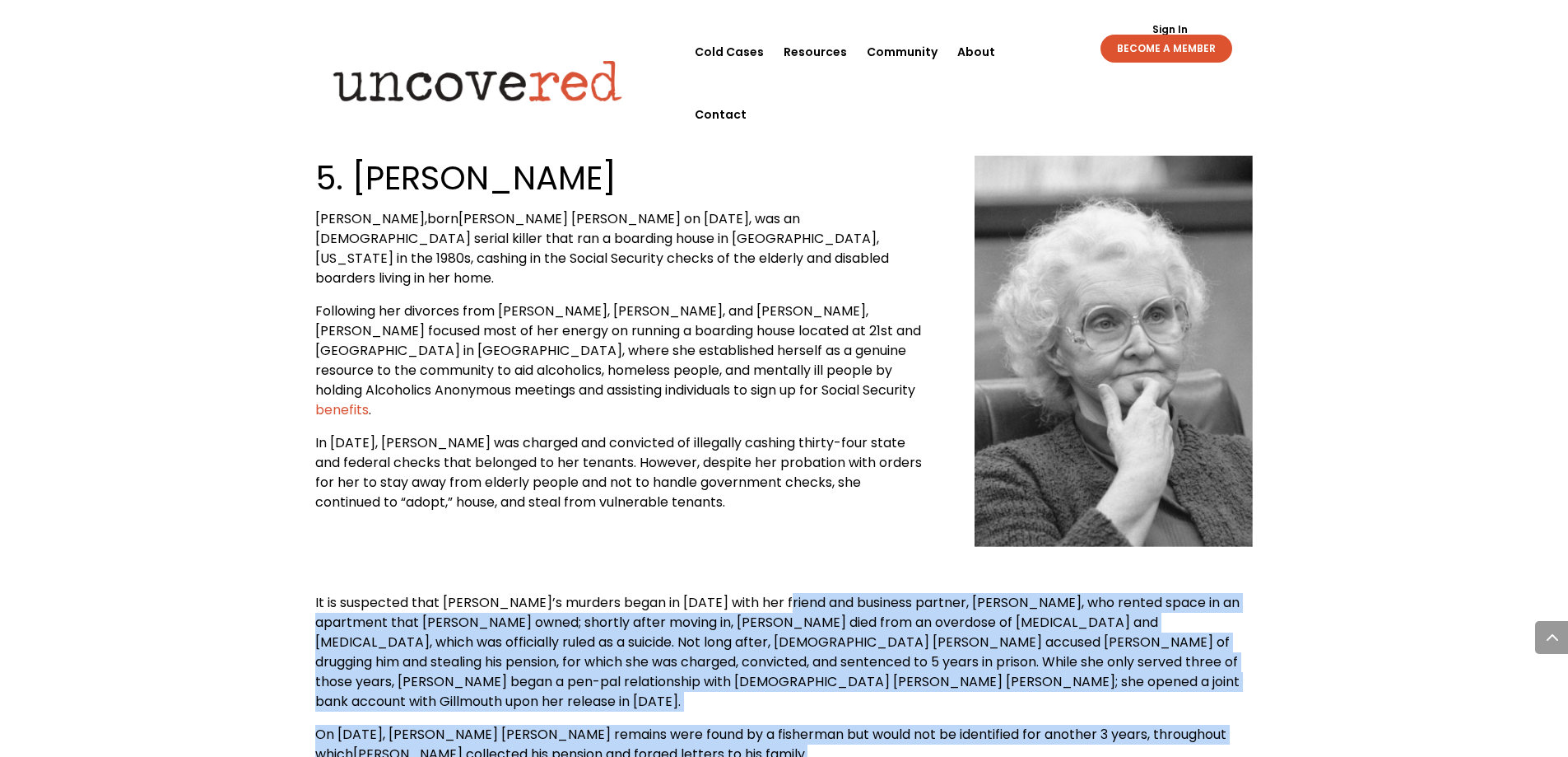
click at [786, 725] on p "On [DATE], [PERSON_NAME] [PERSON_NAME] remains were found by a fisherman but wo…" at bounding box center [784, 750] width 939 height 52
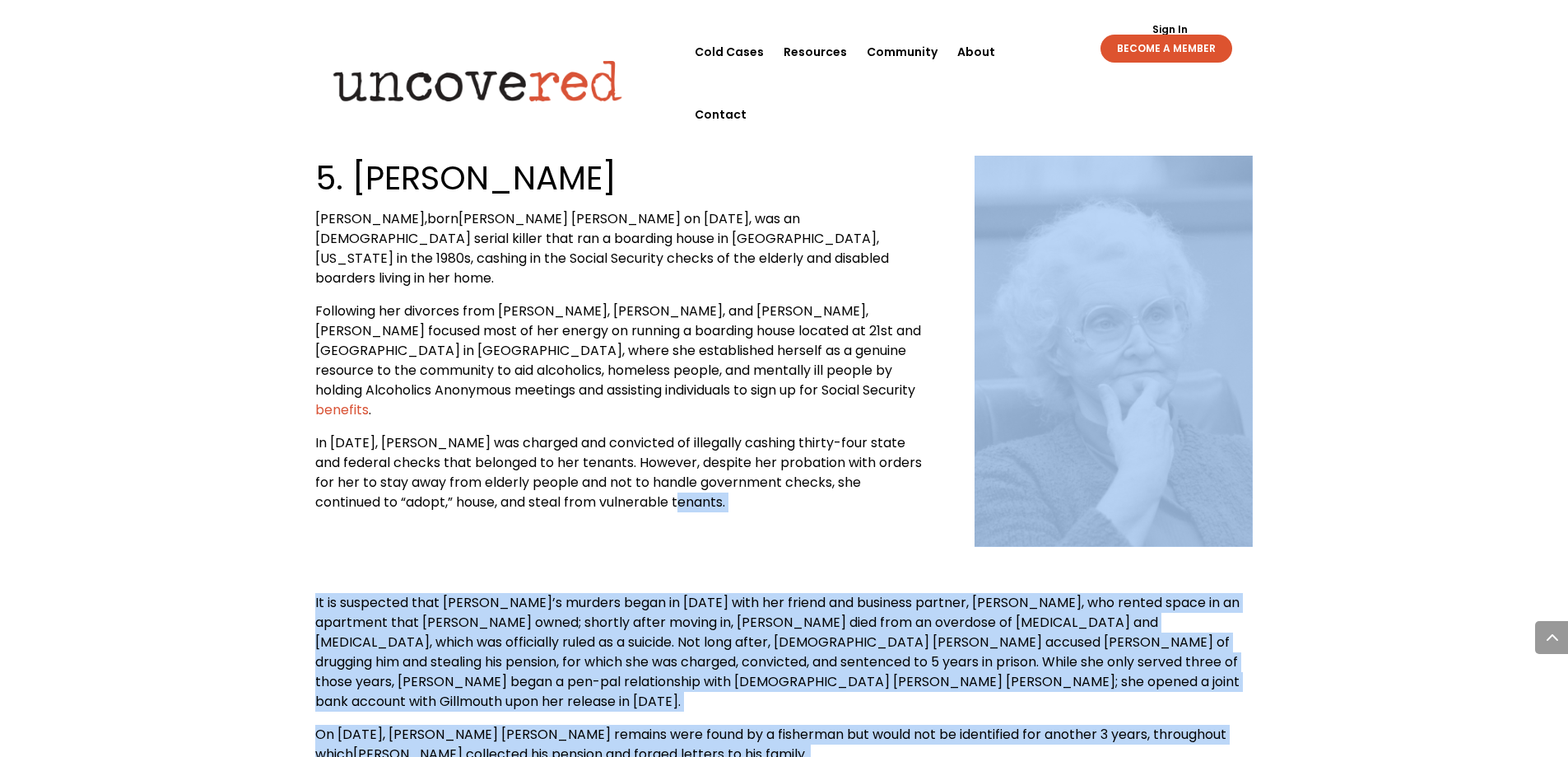
drag, startPoint x: 865, startPoint y: 385, endPoint x: 875, endPoint y: 478, distance: 93.5
click at [875, 725] on p "On [DATE], [PERSON_NAME] [PERSON_NAME] remains were found by a fisherman but wo…" at bounding box center [784, 750] width 939 height 52
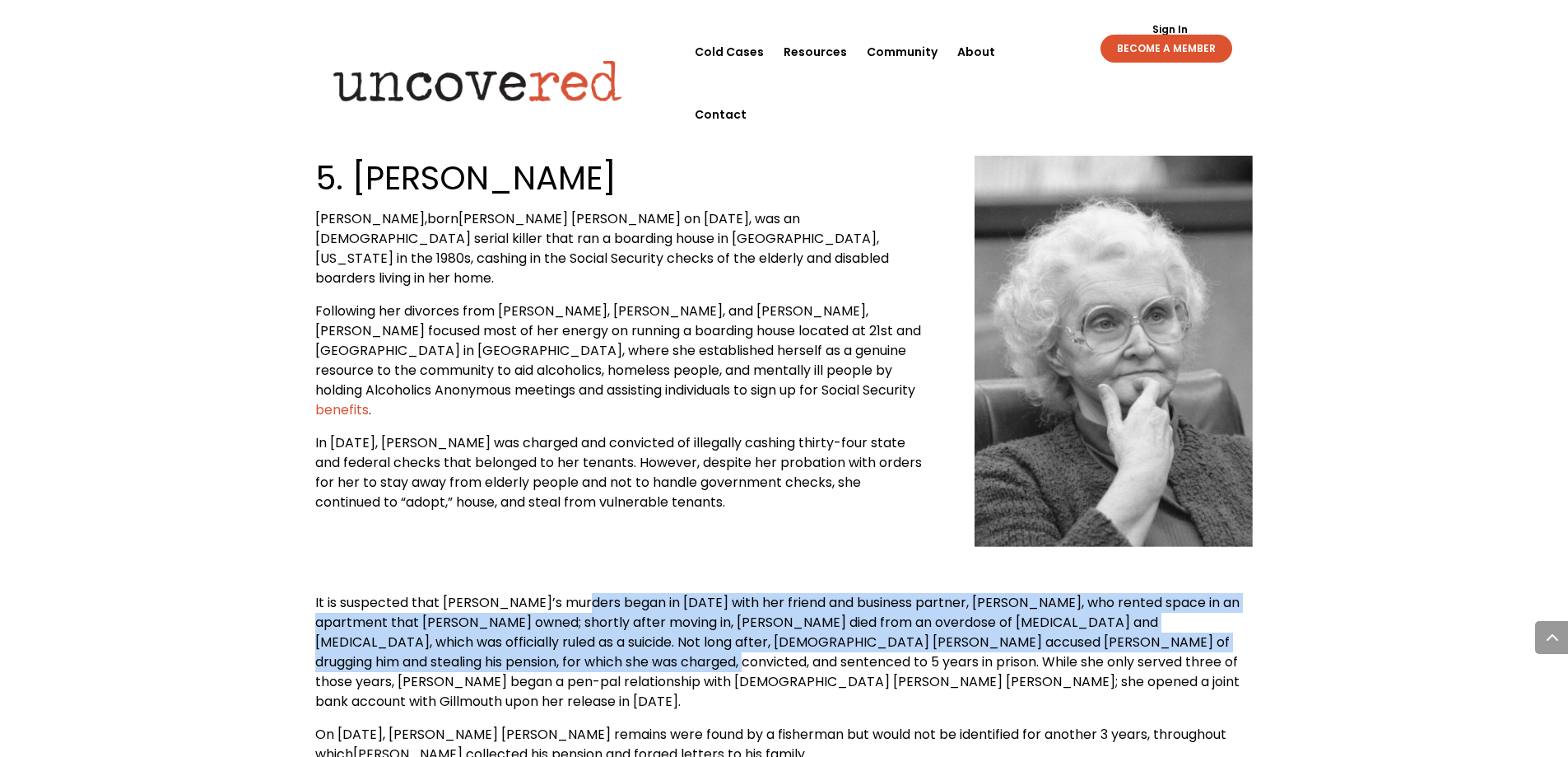
drag, startPoint x: 580, startPoint y: 325, endPoint x: 584, endPoint y: 398, distance: 73.1
click at [584, 593] on span "It is suspected that [PERSON_NAME]’s murders began in [DATE] with her friend an…" at bounding box center [777, 652] width 925 height 118
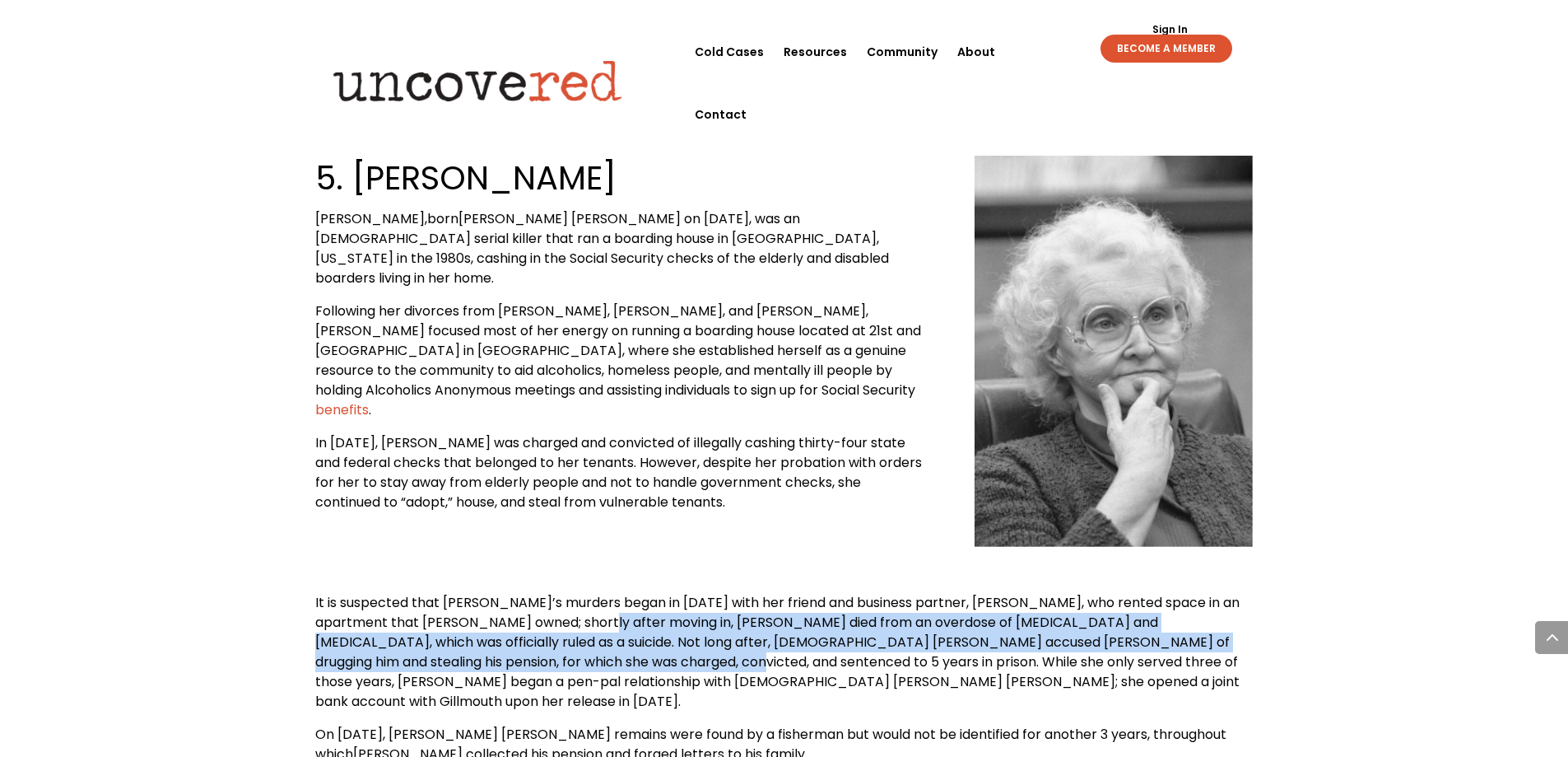
drag, startPoint x: 598, startPoint y: 347, endPoint x: 601, endPoint y: 389, distance: 42.1
click at [601, 593] on span "It is suspected that [PERSON_NAME]’s murders began in [DATE] with her friend an…" at bounding box center [777, 652] width 925 height 118
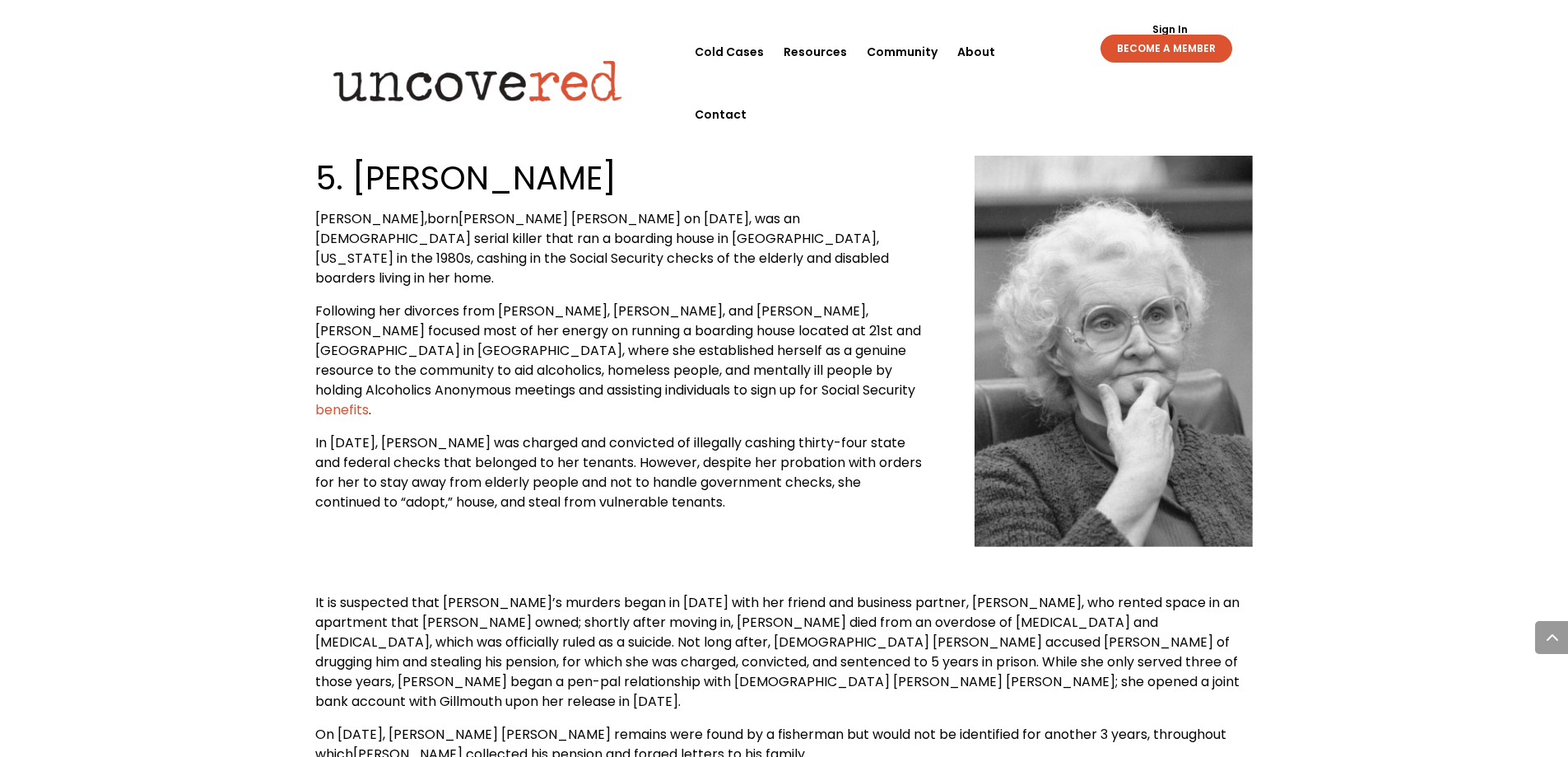
click at [599, 593] on p "It is suspected that [PERSON_NAME]’s murders began in [DATE] with her friend an…" at bounding box center [784, 659] width 939 height 131
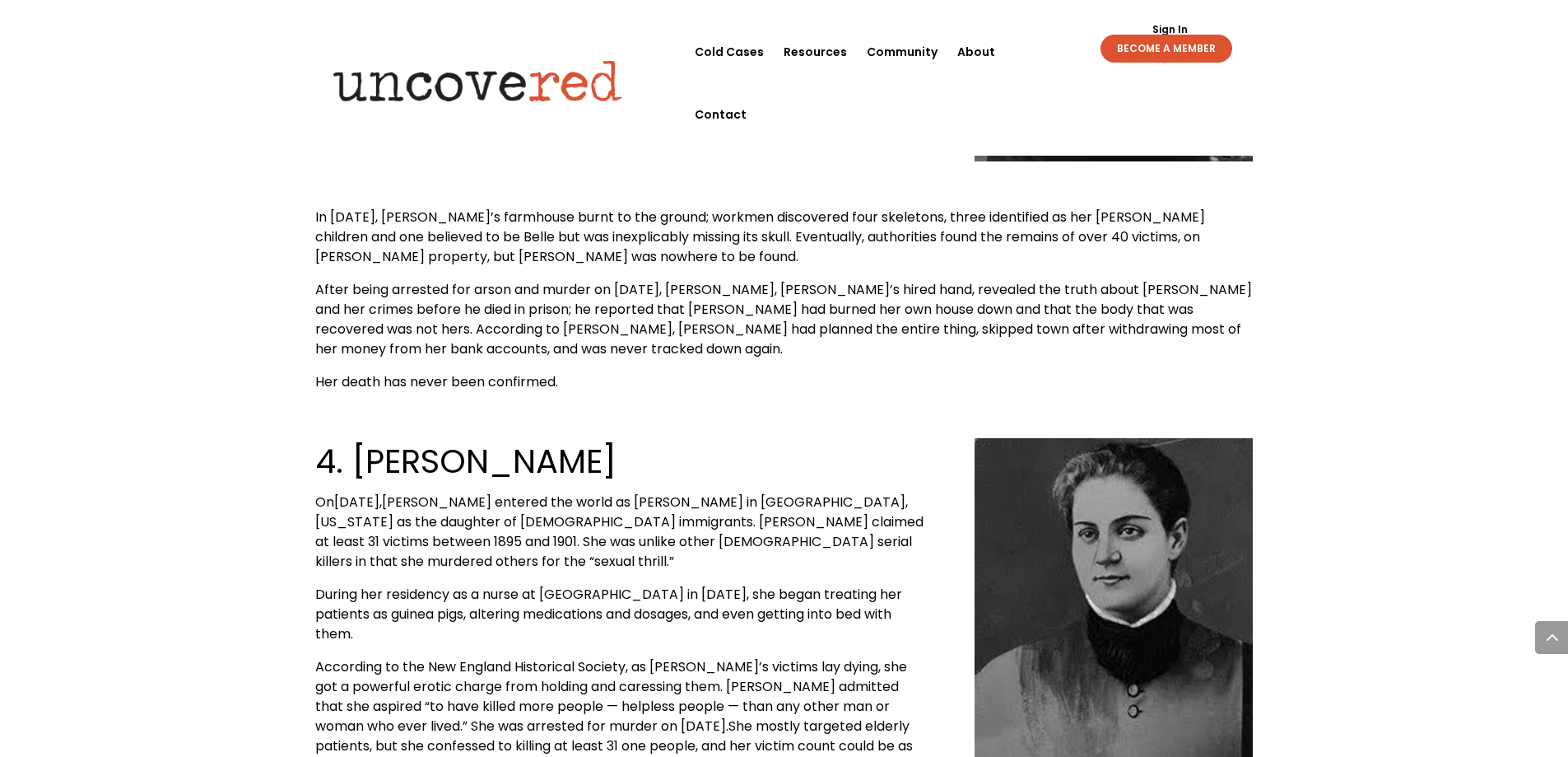
scroll to position [3848, 0]
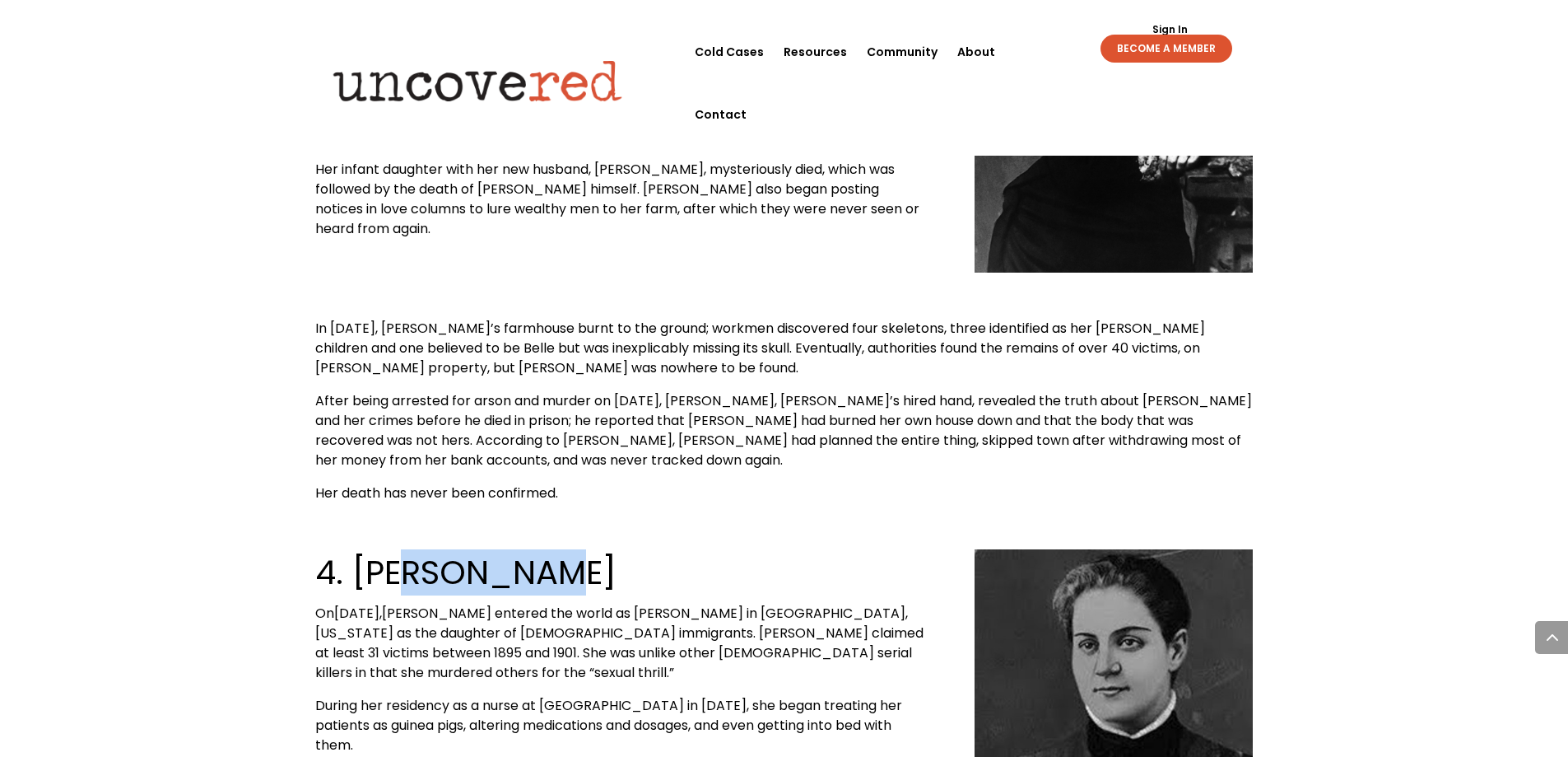
drag, startPoint x: 624, startPoint y: 291, endPoint x: 402, endPoint y: 318, distance: 223.6
click at [402, 549] on h2 "4. [PERSON_NAME]" at bounding box center [619, 576] width 609 height 54
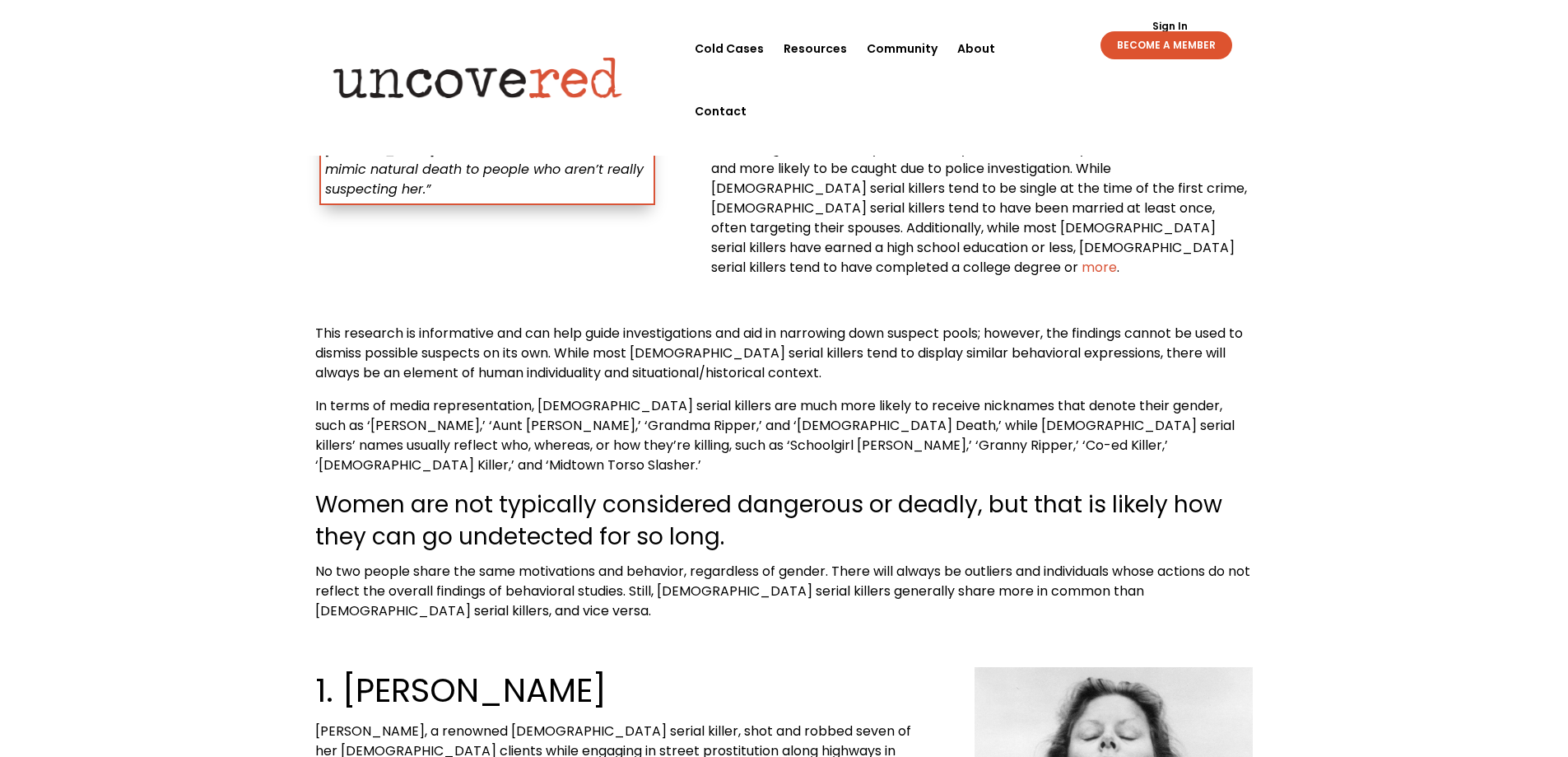
scroll to position [0, 0]
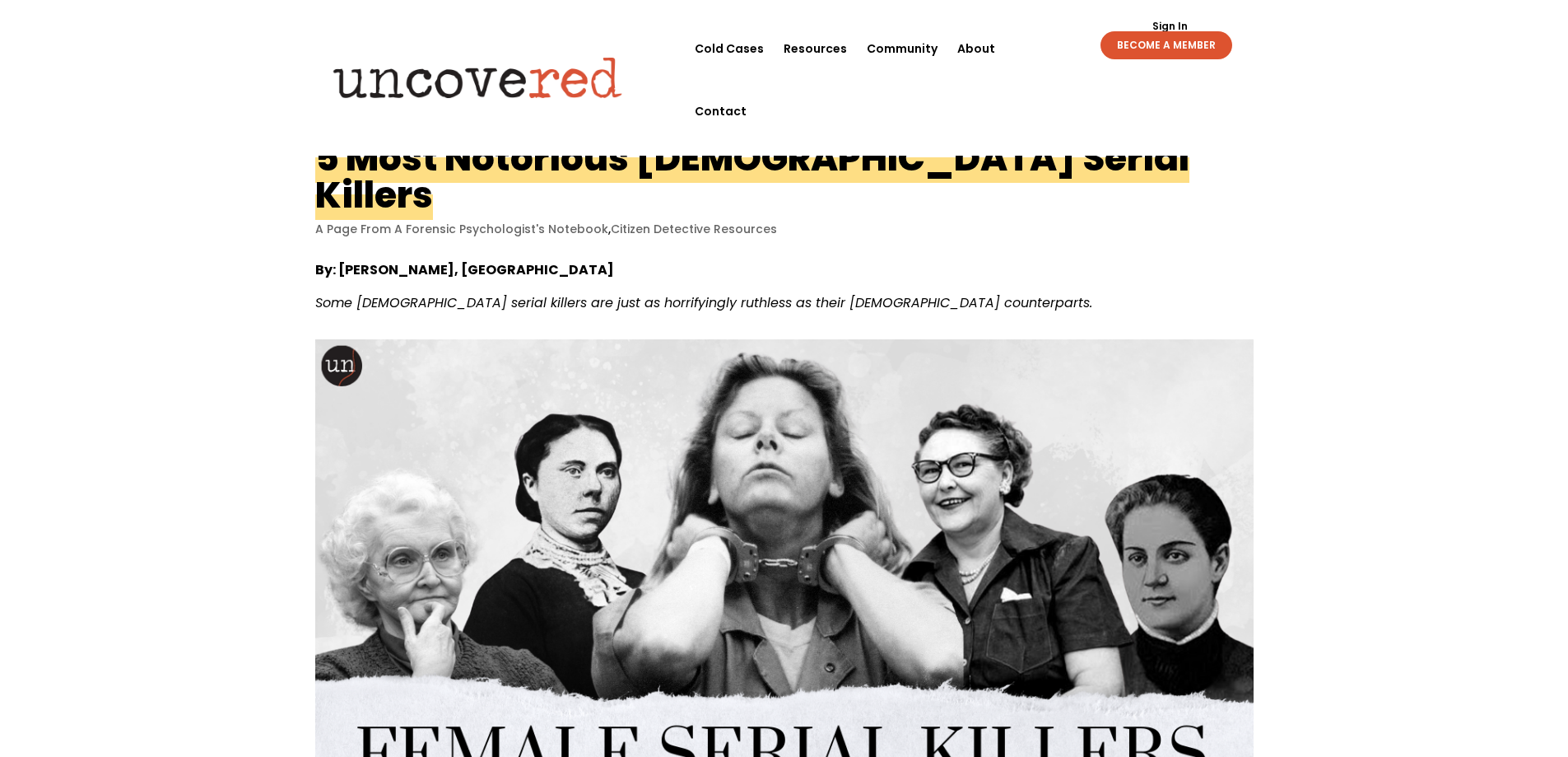
click at [561, 83] on header "Cold Cases Resources Community About Contact Cold Cases Resources Community Abo…" at bounding box center [784, 77] width 1568 height 156
click at [565, 59] on img at bounding box center [477, 77] width 317 height 64
